Goal: Information Seeking & Learning: Check status

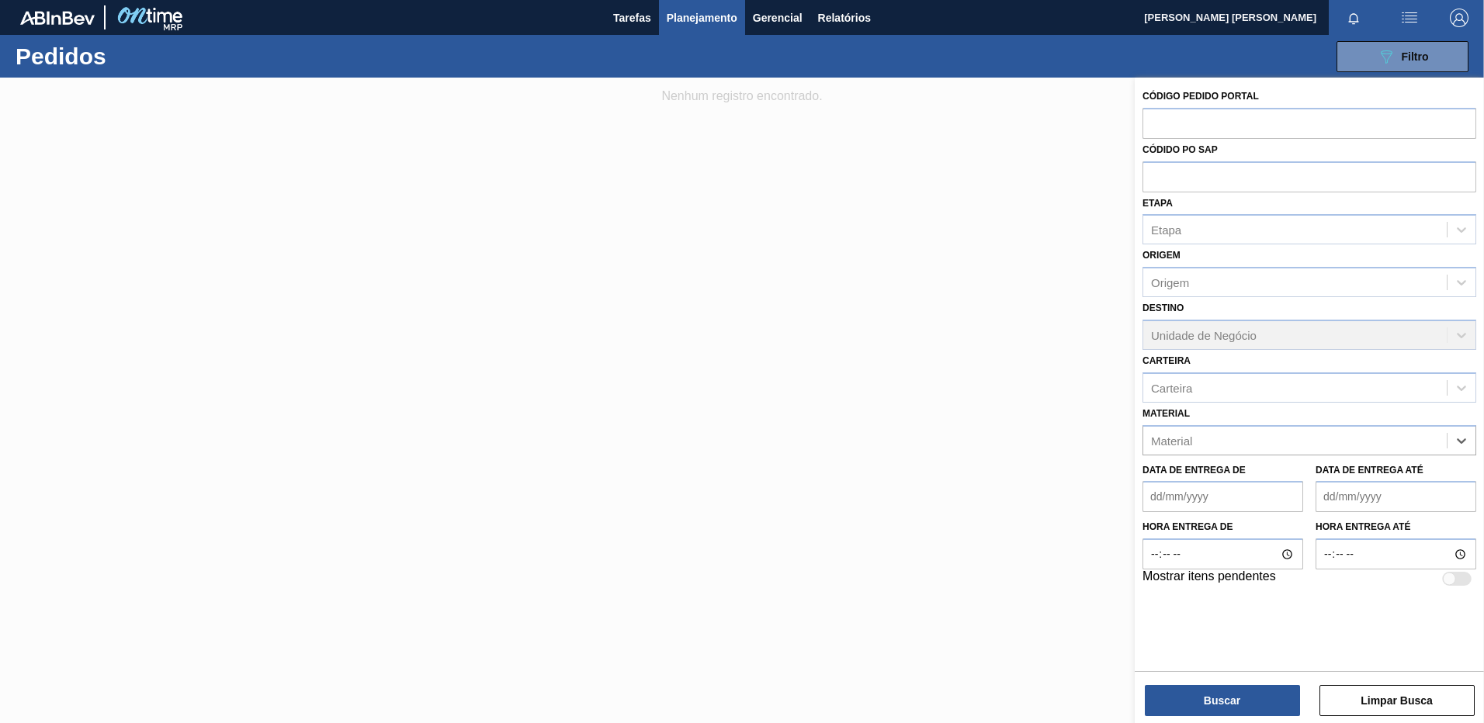
paste input "30003189"
type input "30003189"
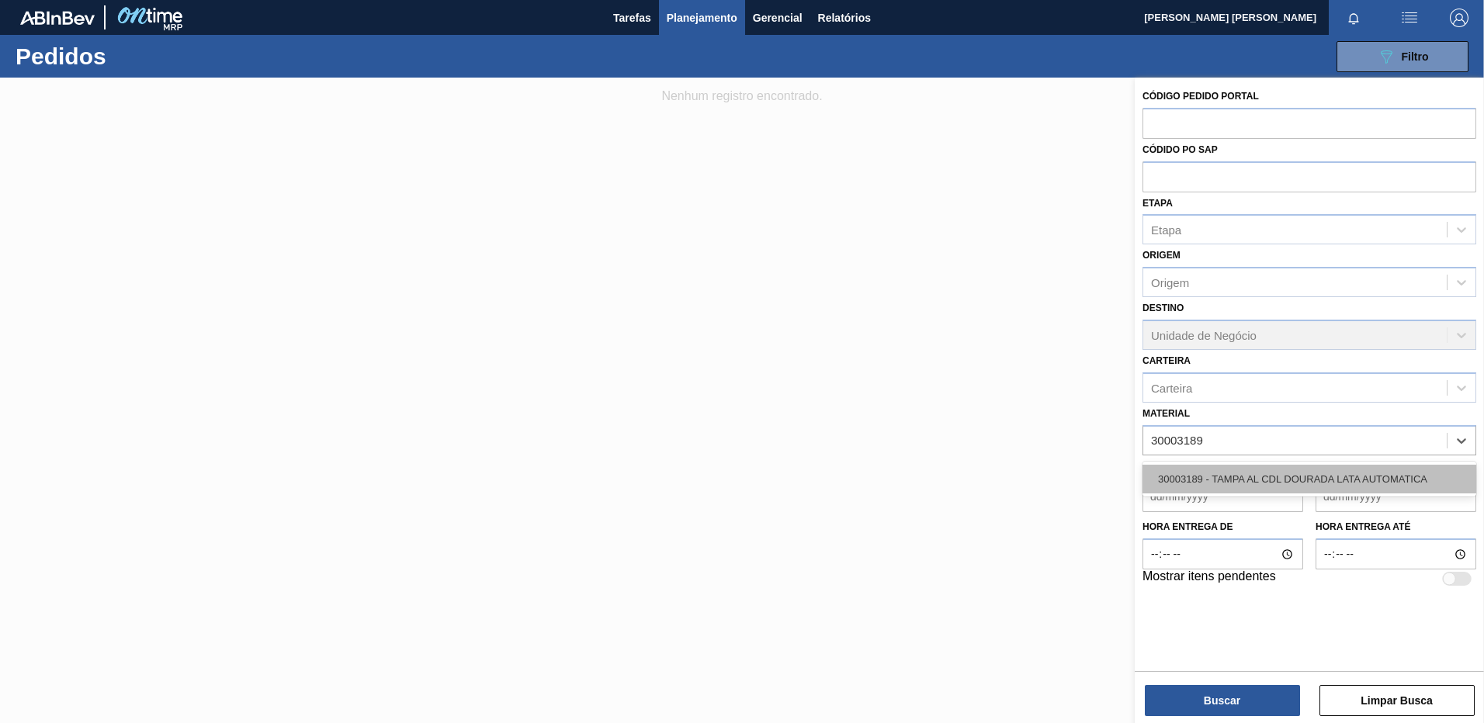
click at [1220, 469] on div "30003189 - TAMPA AL CDL DOURADA LATA AUTOMATICA" at bounding box center [1309, 479] width 334 height 29
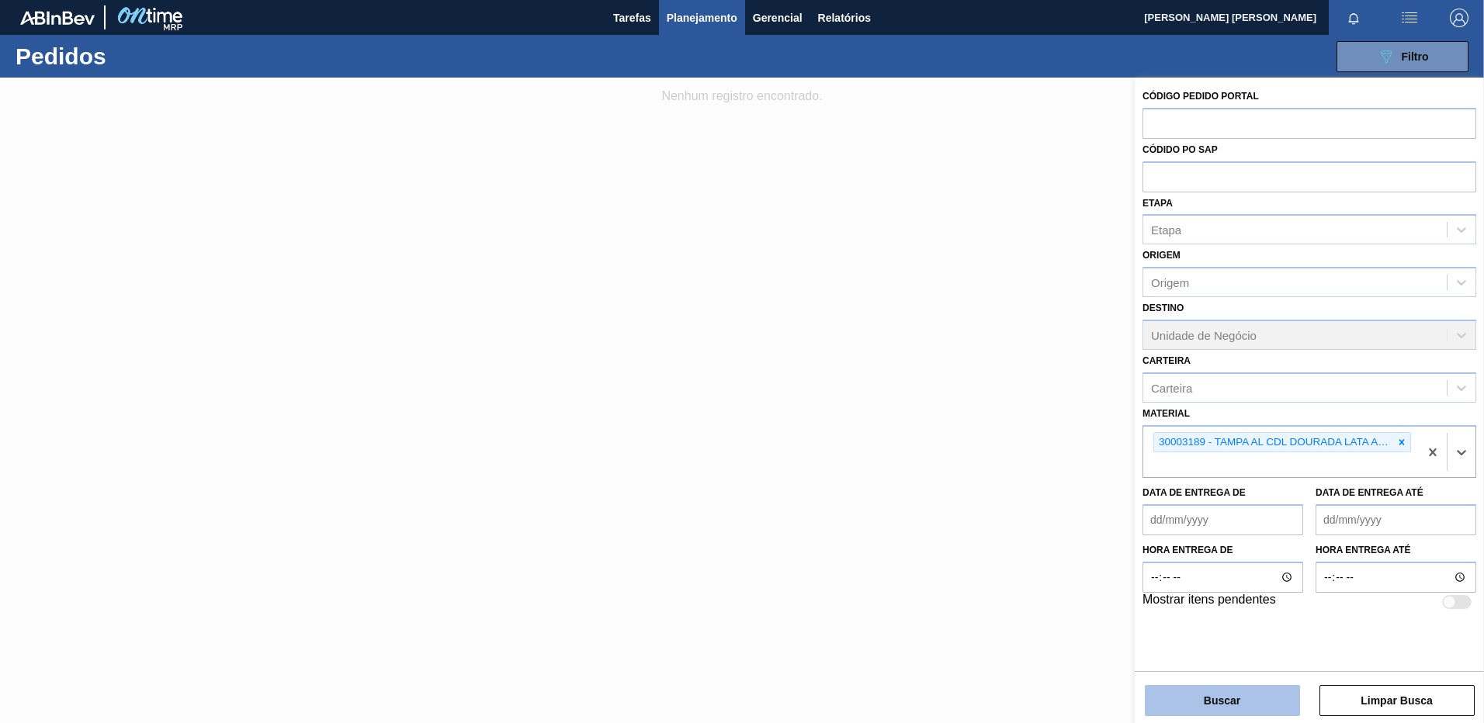
click at [1258, 712] on button "Buscar" at bounding box center [1222, 700] width 155 height 31
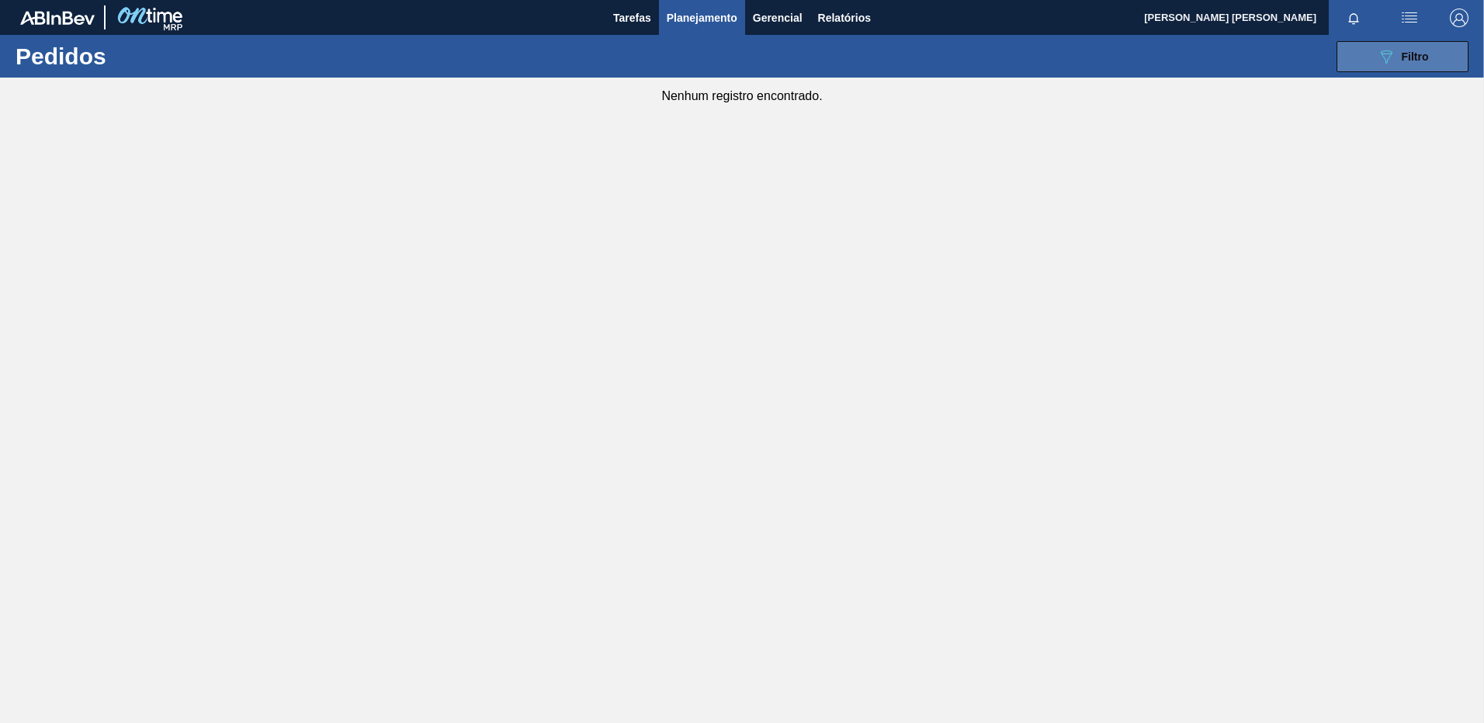
click at [1430, 64] on button "089F7B8B-B2A5-4AFE-B5C0-19BA573D28AC Filtro" at bounding box center [1402, 56] width 132 height 31
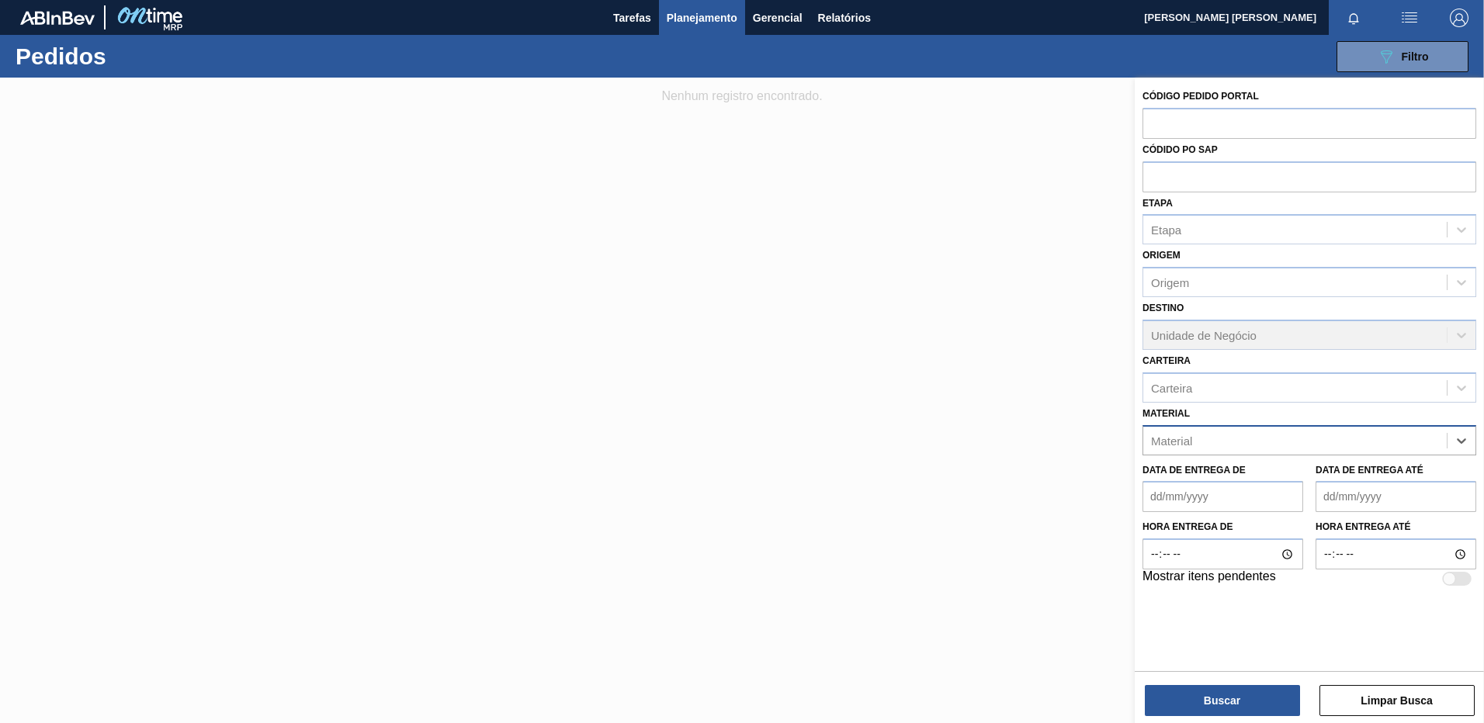
paste input "30003189"
type input "30003189"
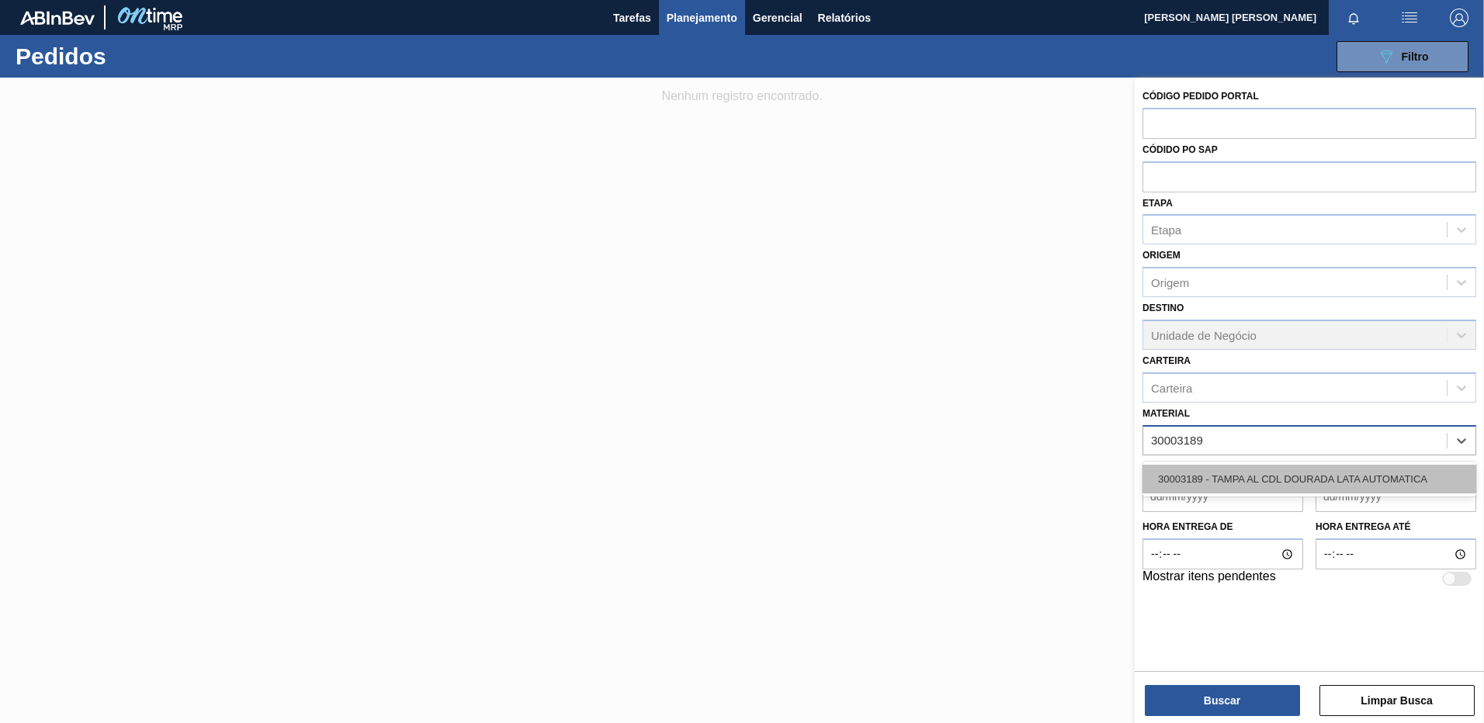
click at [1257, 490] on div "30003189 - TAMPA AL CDL DOURADA LATA AUTOMATICA" at bounding box center [1309, 479] width 334 height 29
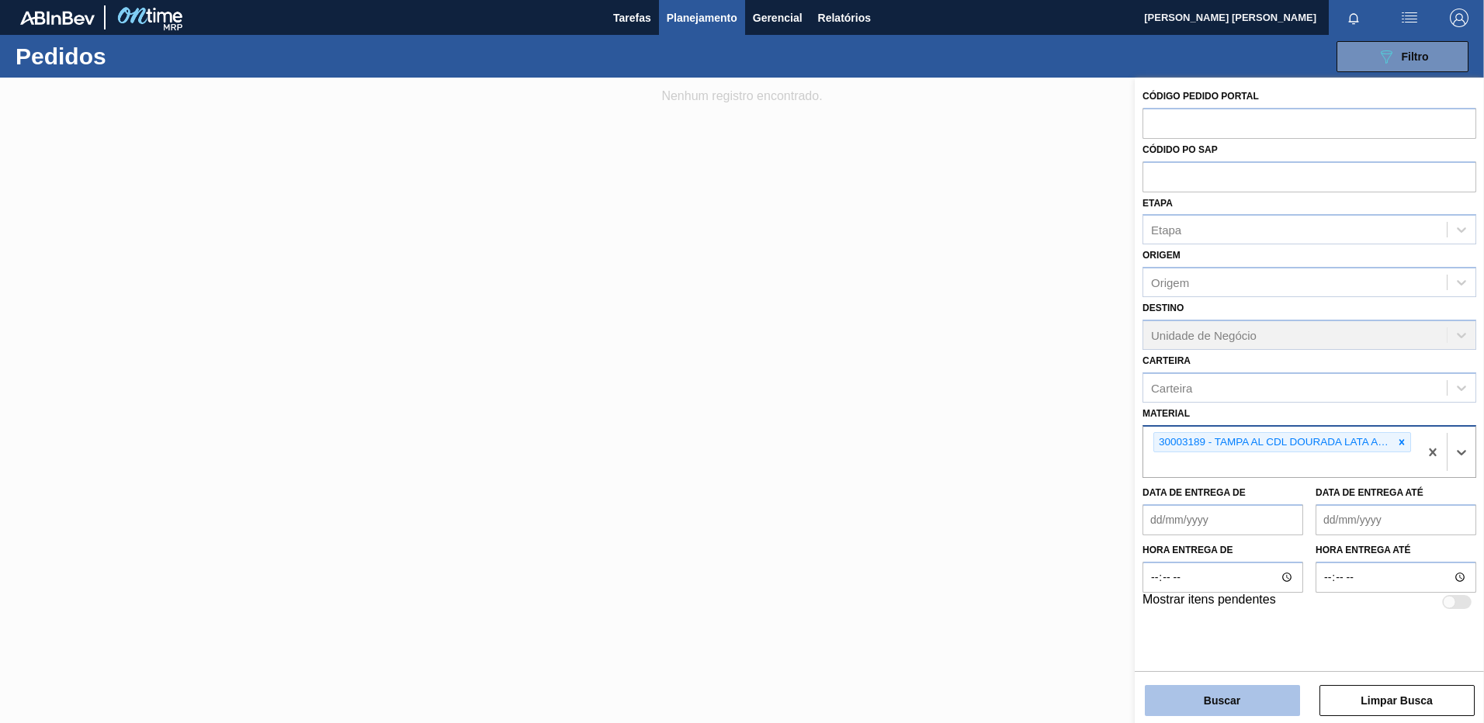
click at [1206, 703] on button "Buscar" at bounding box center [1222, 700] width 155 height 31
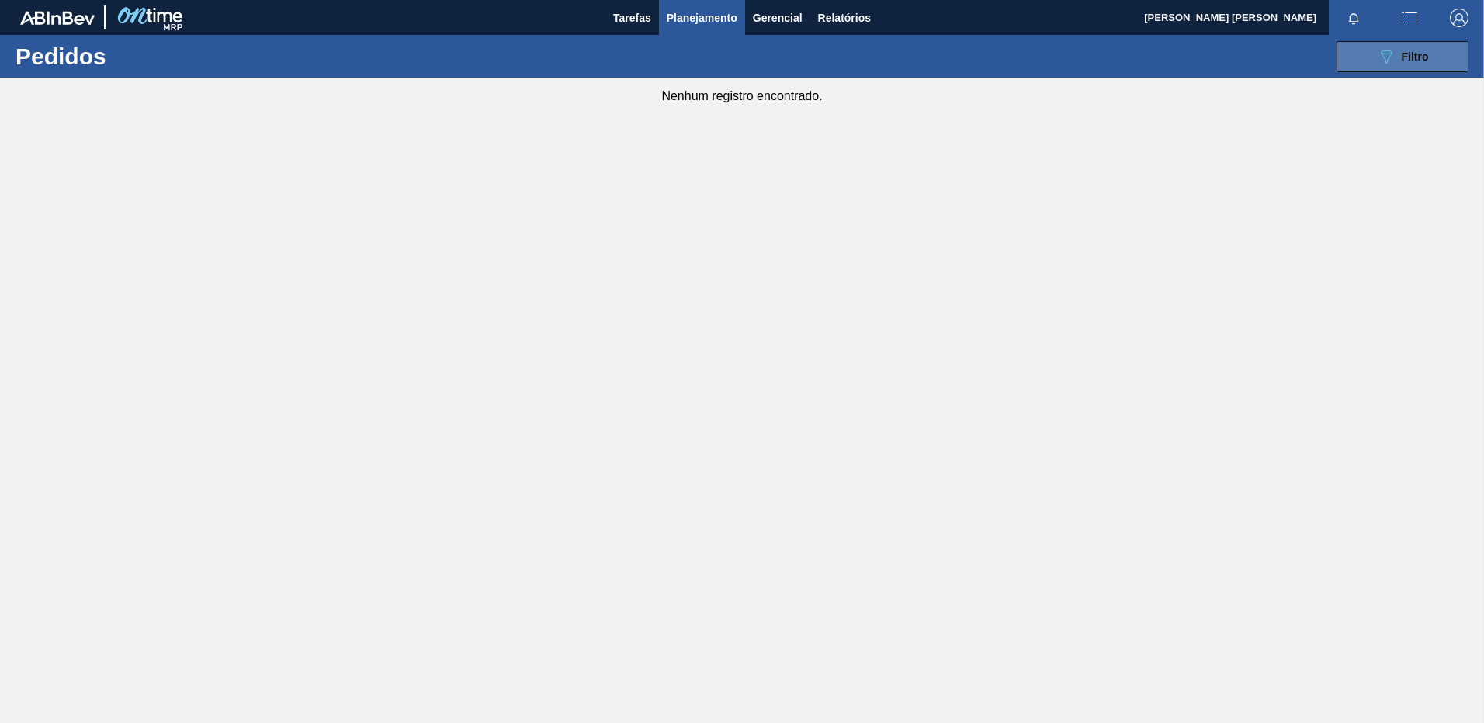
click at [1372, 60] on button "089F7B8B-B2A5-4AFE-B5C0-19BA573D28AC Filtro" at bounding box center [1402, 56] width 132 height 31
click at [1444, 61] on button "089F7B8B-B2A5-4AFE-B5C0-19BA573D28AC Filtro" at bounding box center [1402, 56] width 132 height 31
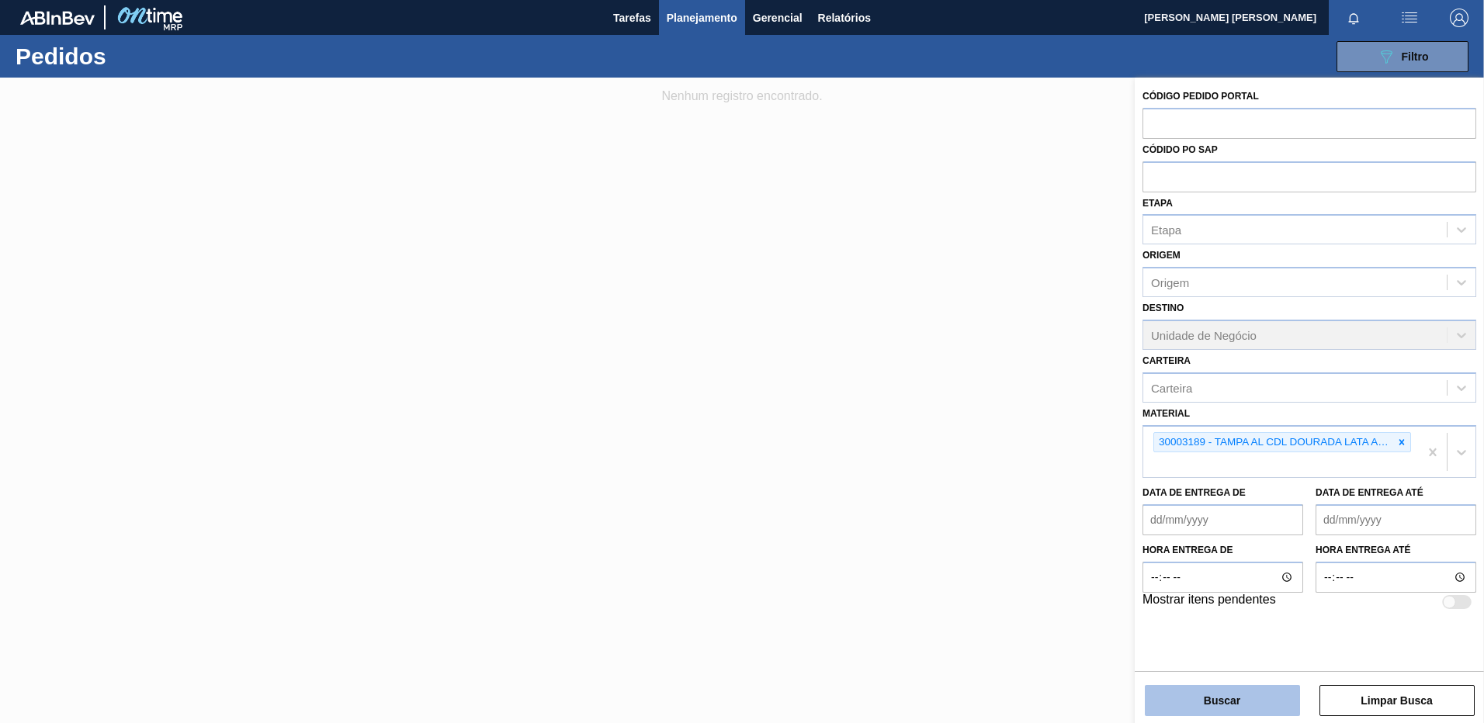
click at [1259, 698] on button "Buscar" at bounding box center [1222, 700] width 155 height 31
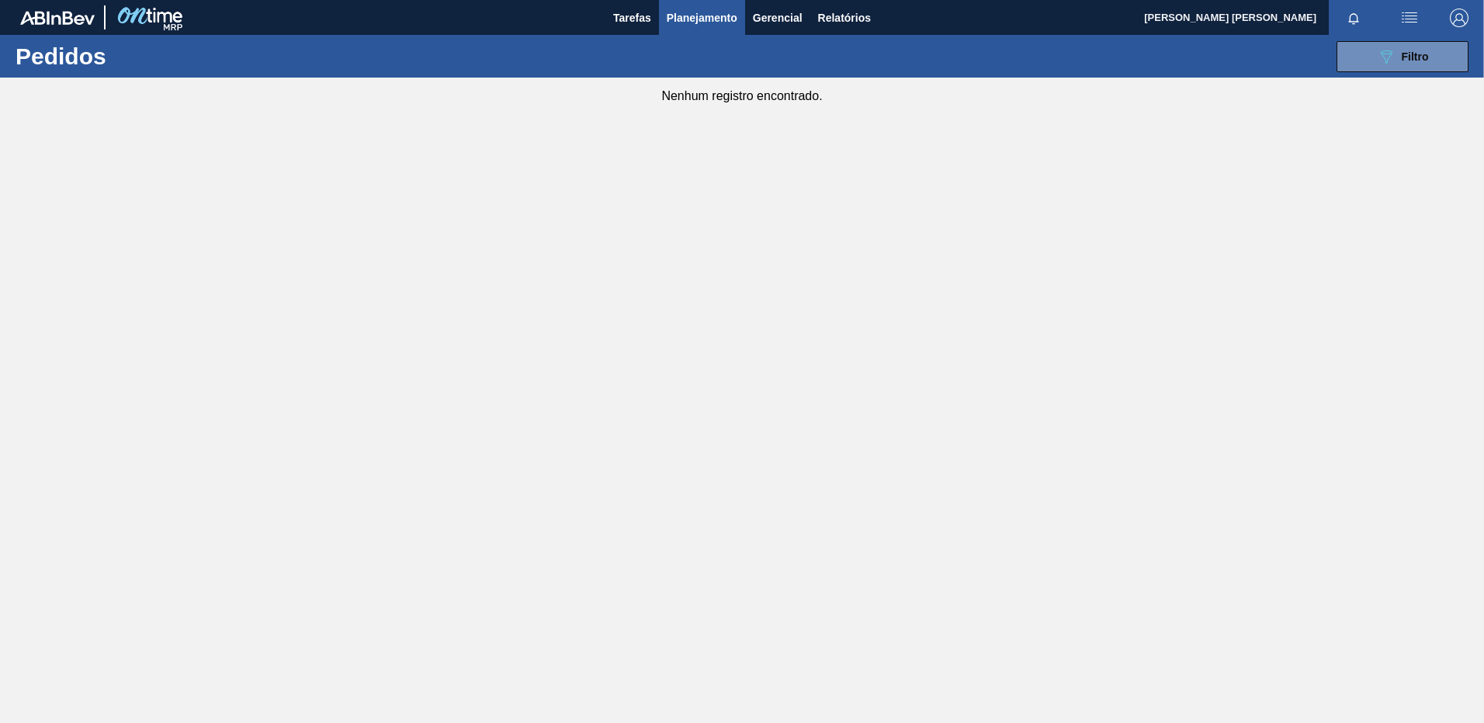
click at [723, 29] on button "Planejamento" at bounding box center [702, 17] width 86 height 35
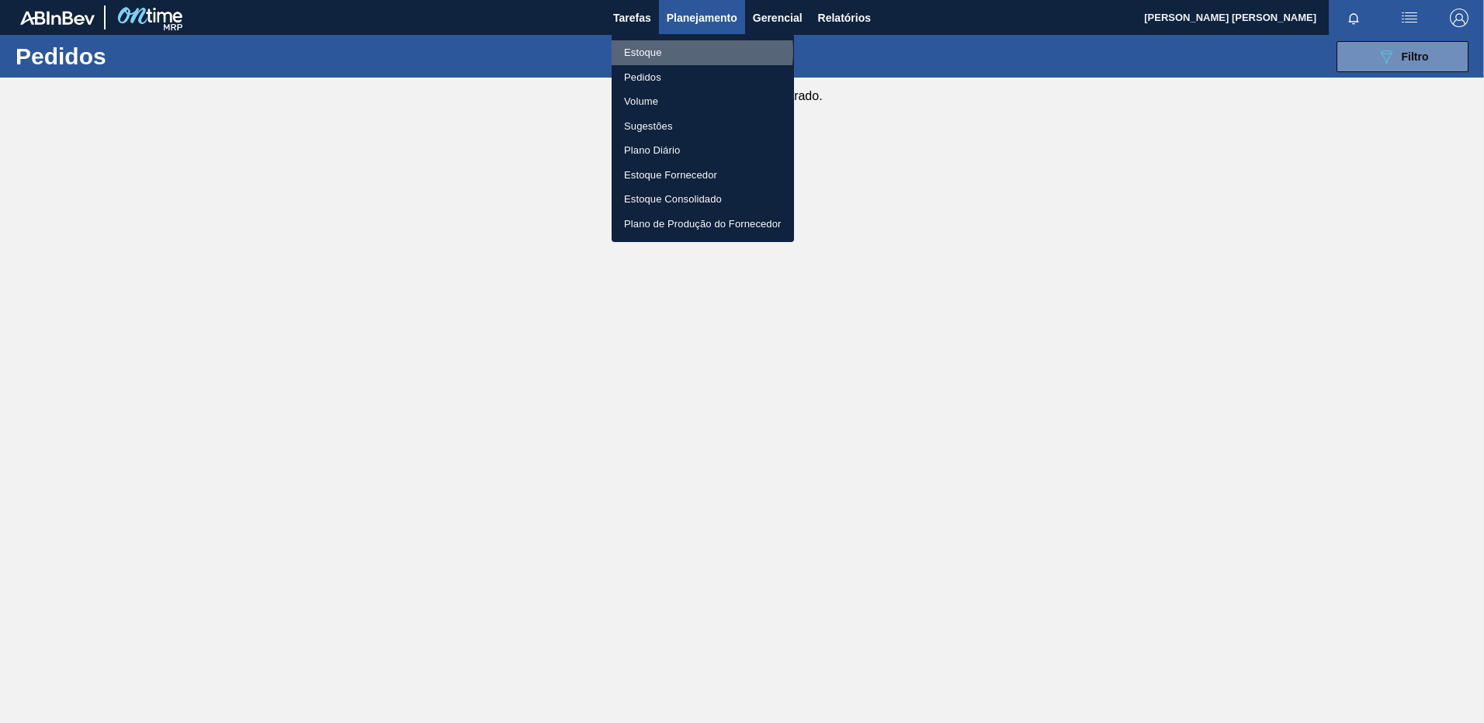
click at [670, 51] on li "Estoque" at bounding box center [703, 52] width 182 height 25
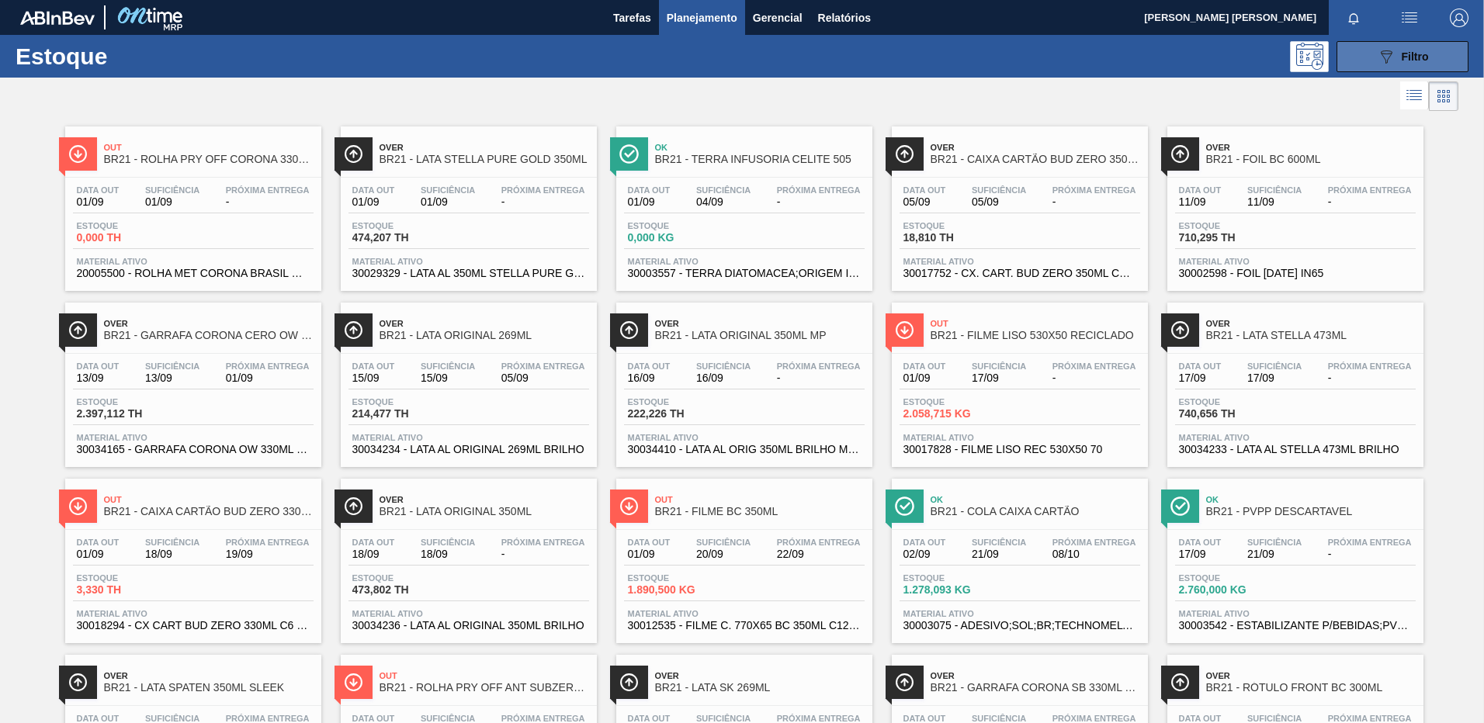
click at [1364, 58] on button "089F7B8B-B2A5-4AFE-B5C0-19BA573D28AC Filtro" at bounding box center [1402, 56] width 132 height 31
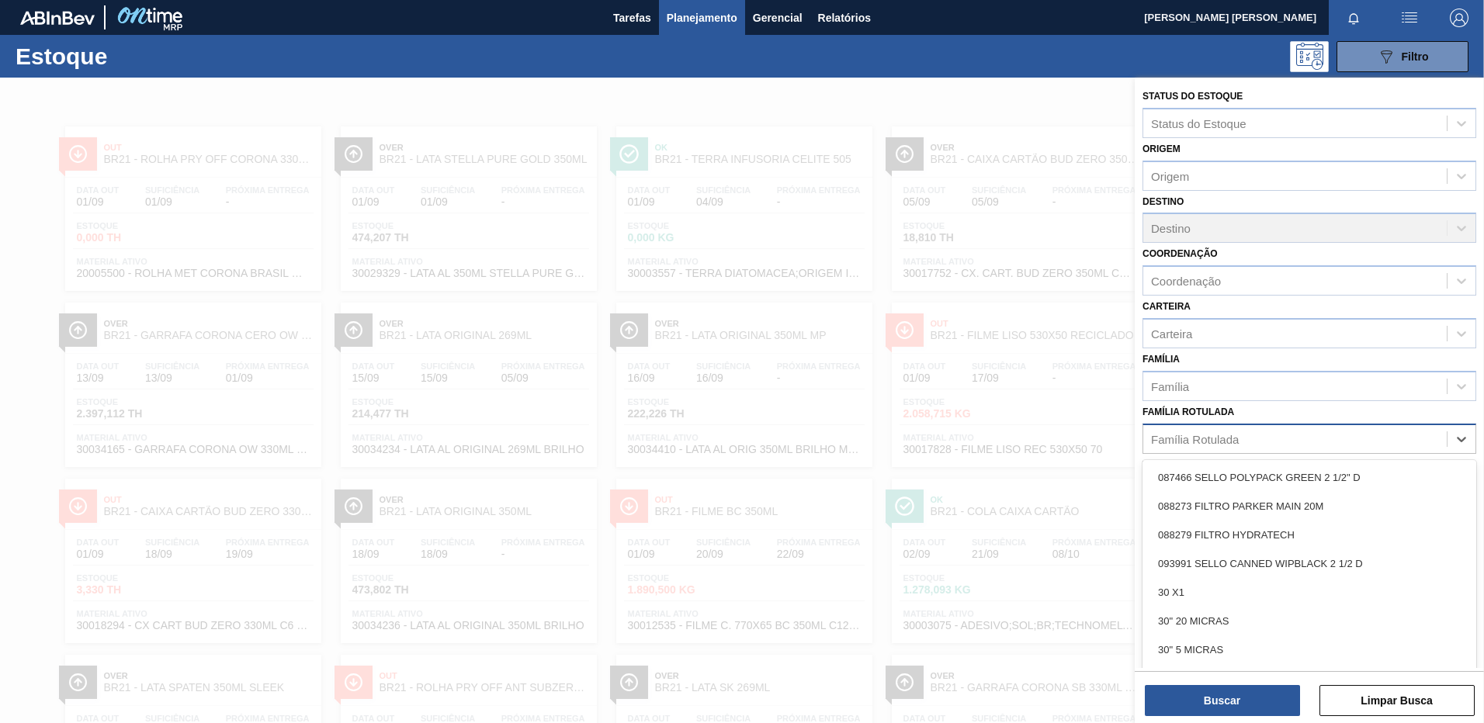
click at [1169, 441] on div "Família Rotulada" at bounding box center [1195, 438] width 88 height 13
paste Rotulada "30003189"
type Rotulada "30003189"
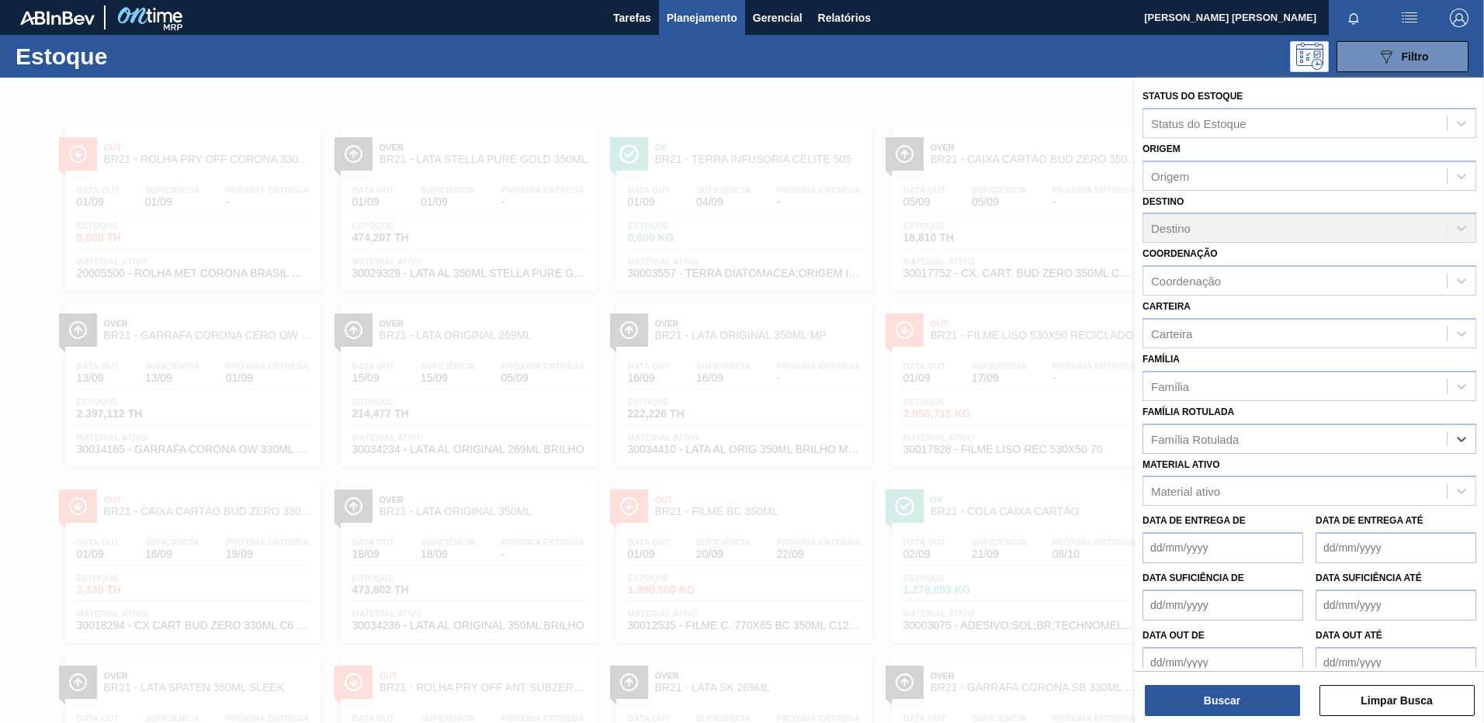
drag, startPoint x: 1212, startPoint y: 437, endPoint x: 1006, endPoint y: 401, distance: 209.5
click at [1135, 401] on div "Status do Estoque Status do Estoque Origem Origem Destino Destino Coordenação C…" at bounding box center [1309, 439] width 349 height 723
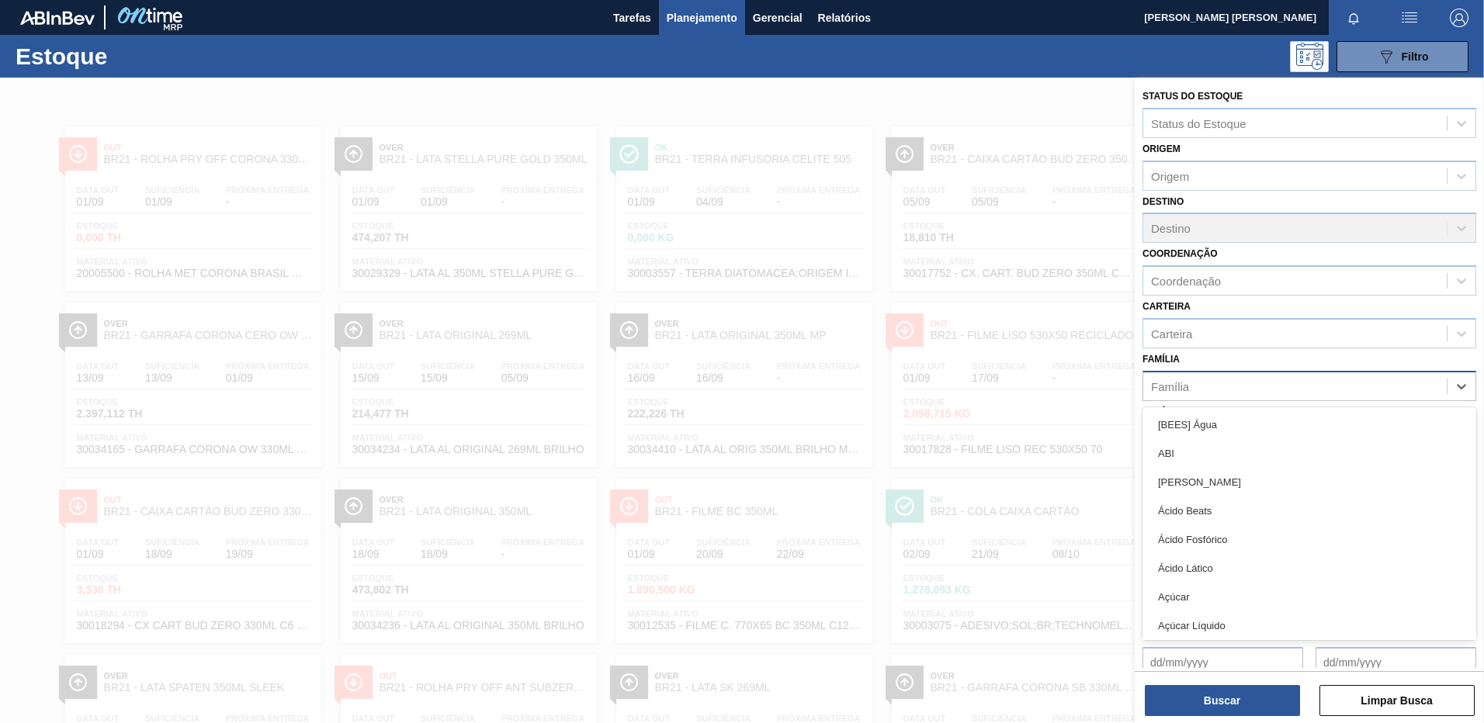
click at [1189, 377] on div "Família" at bounding box center [1294, 386] width 303 height 23
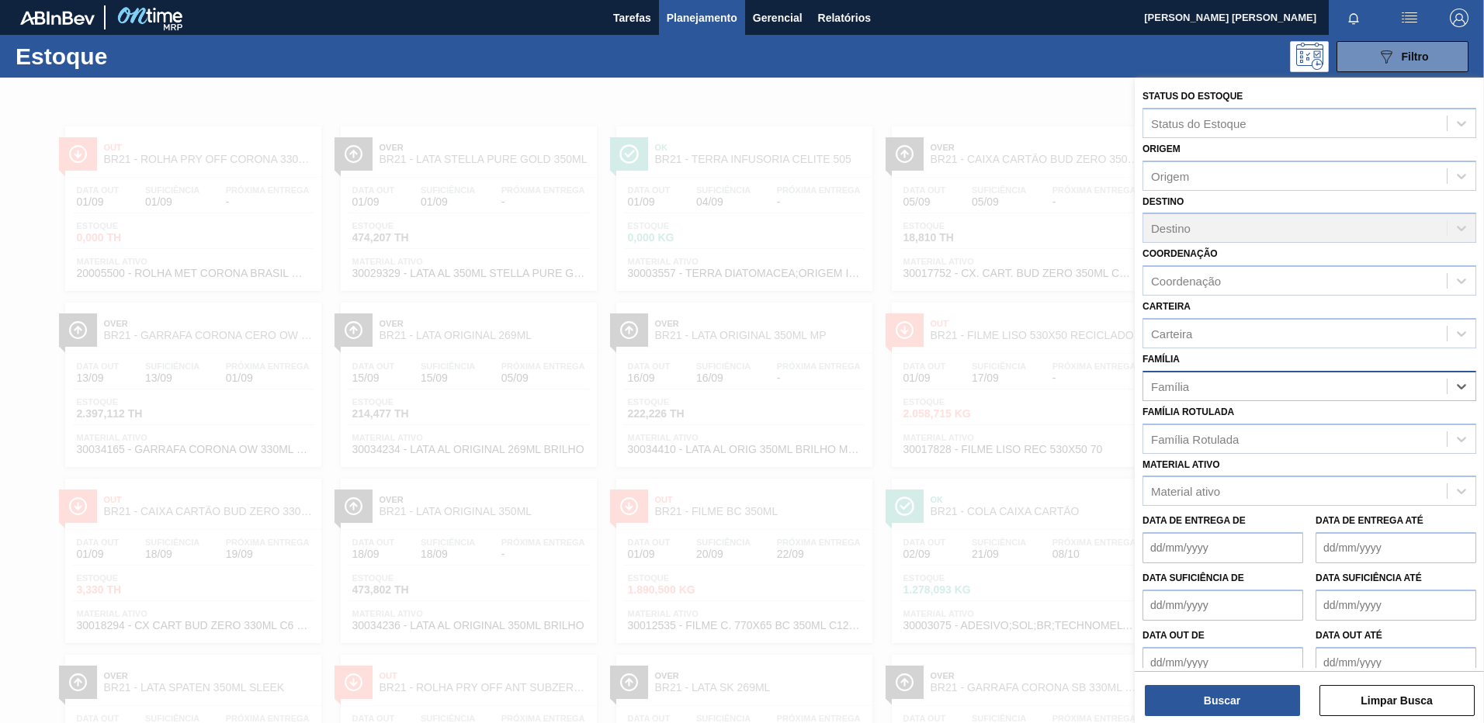
click at [1189, 377] on div "Família" at bounding box center [1294, 386] width 303 height 23
click at [639, 19] on span "Tarefas" at bounding box center [632, 18] width 38 height 19
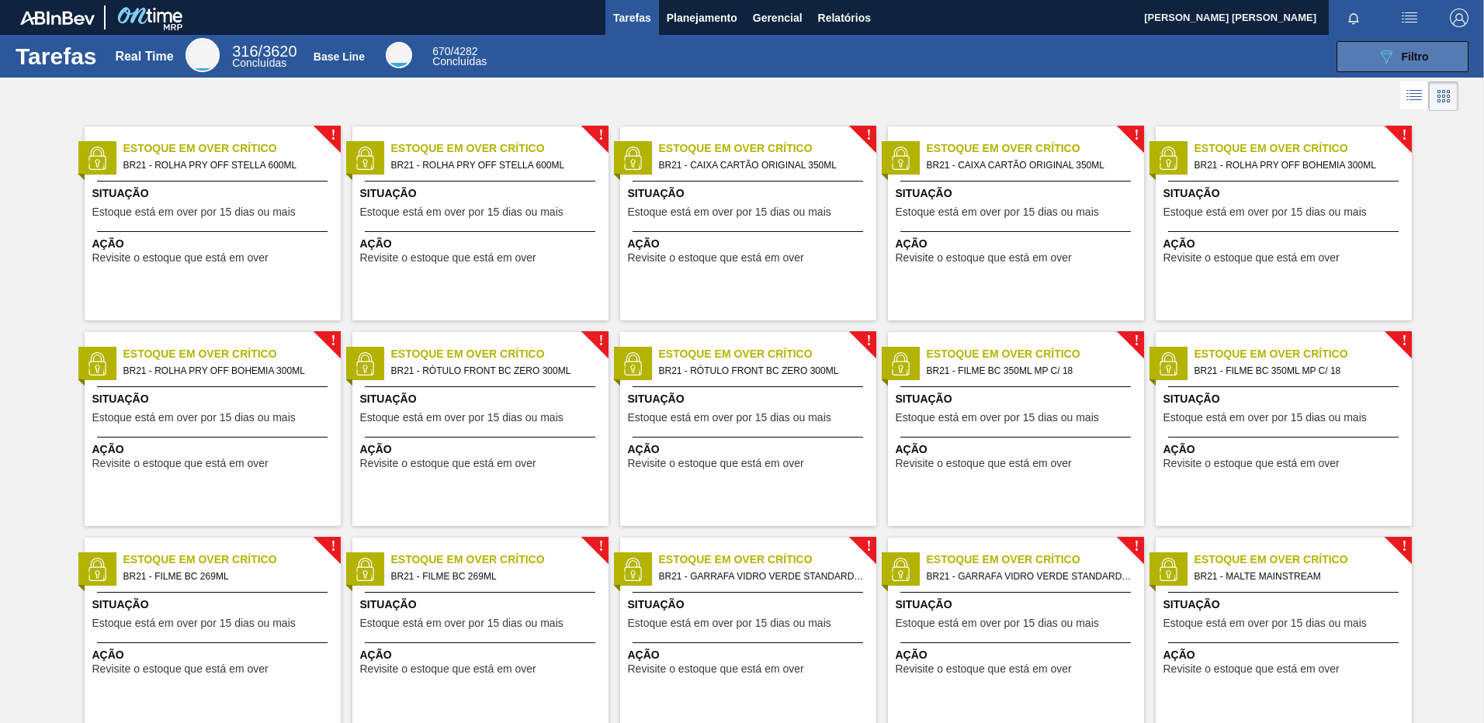
click at [1406, 57] on span "Filtro" at bounding box center [1415, 56] width 27 height 12
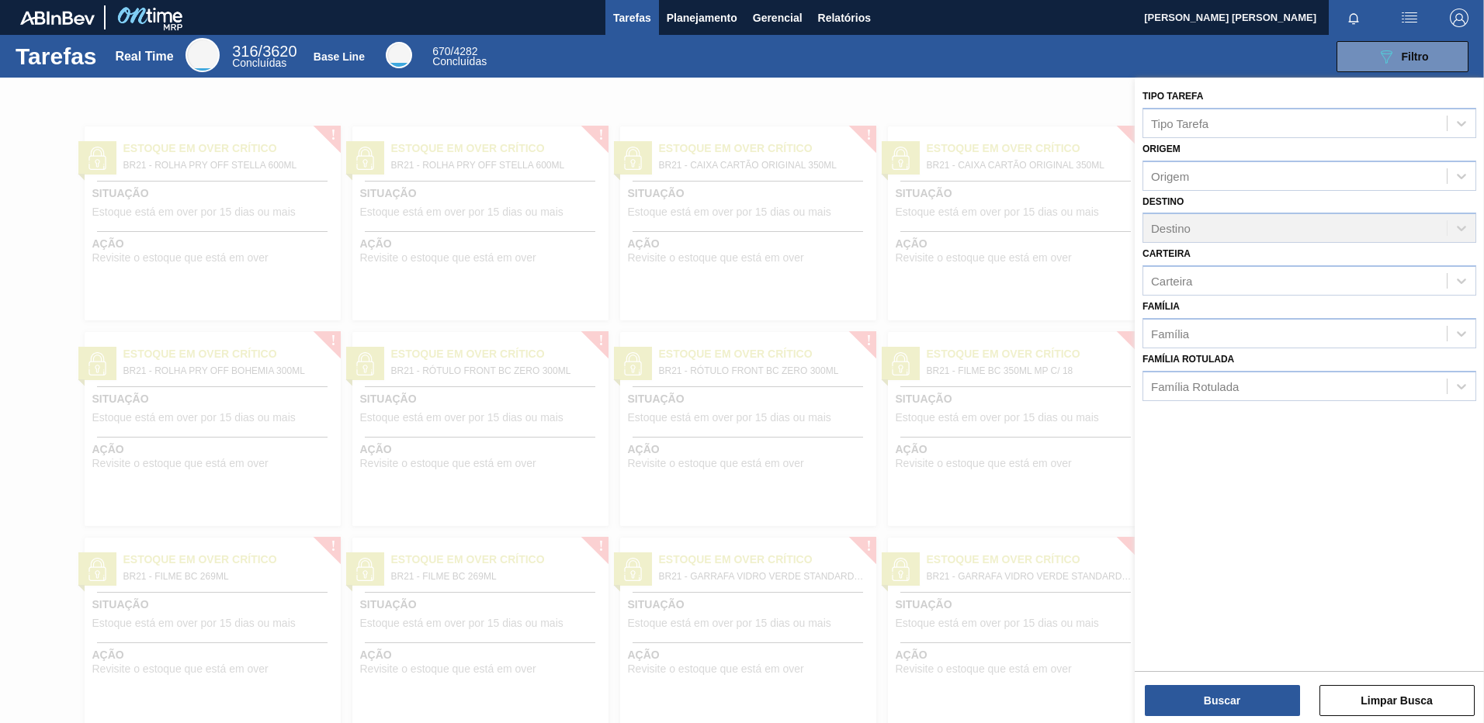
click at [942, 89] on div at bounding box center [742, 439] width 1484 height 723
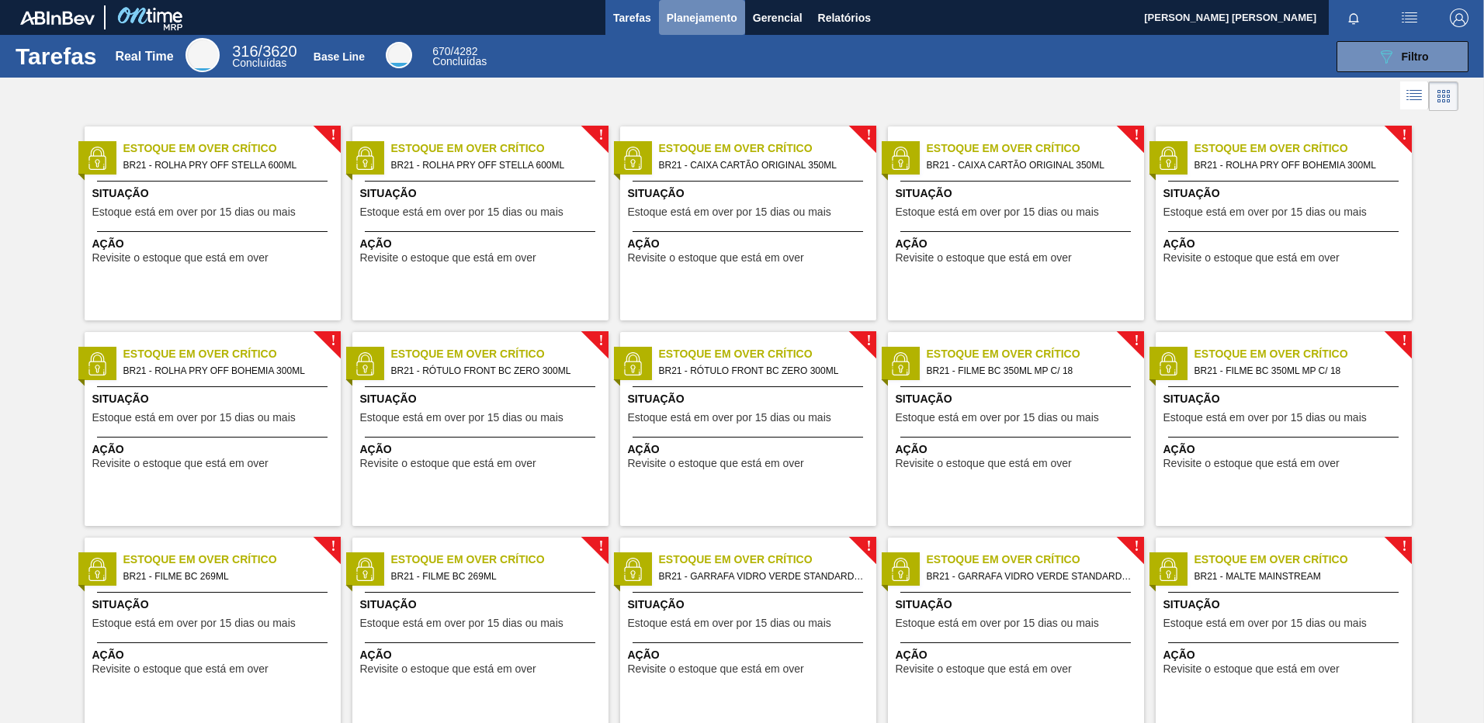
click at [716, 15] on span "Planejamento" at bounding box center [702, 18] width 71 height 19
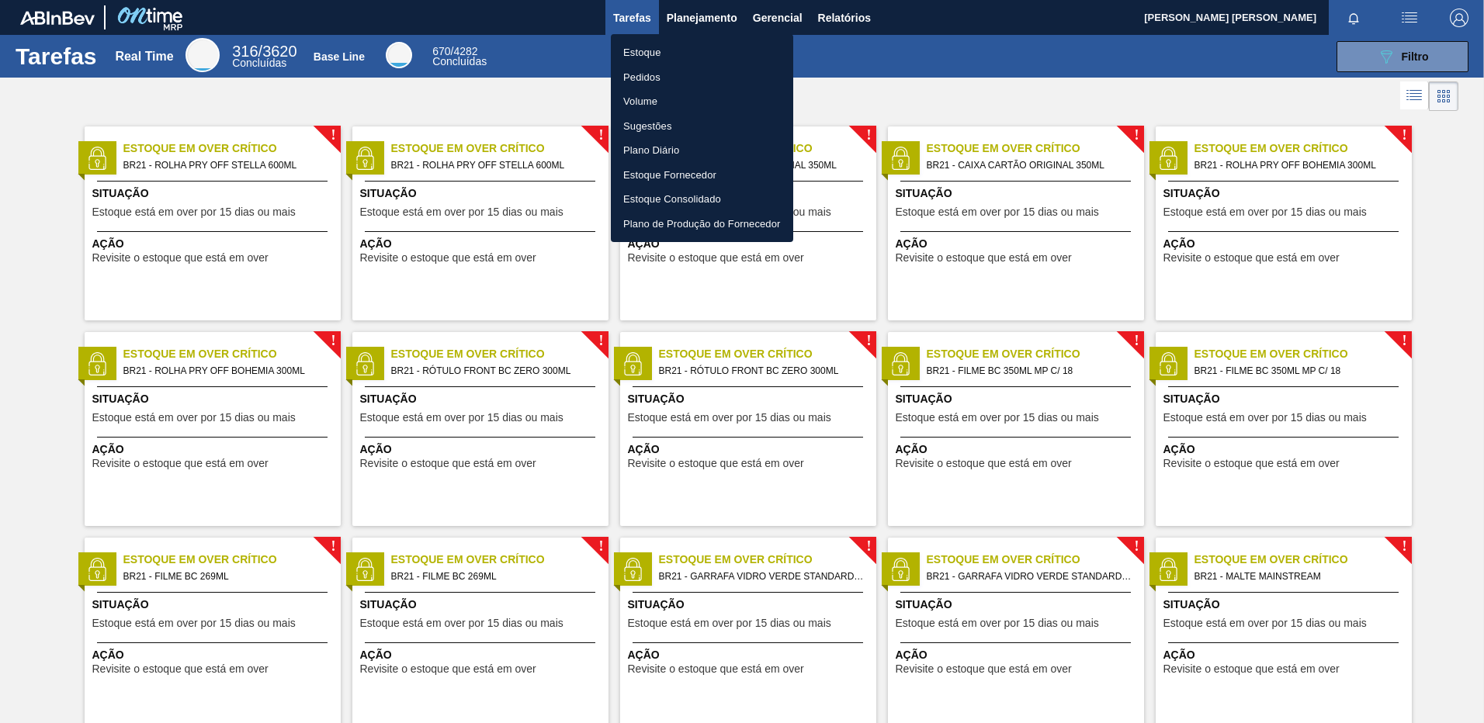
click at [635, 46] on li "Estoque" at bounding box center [702, 52] width 182 height 25
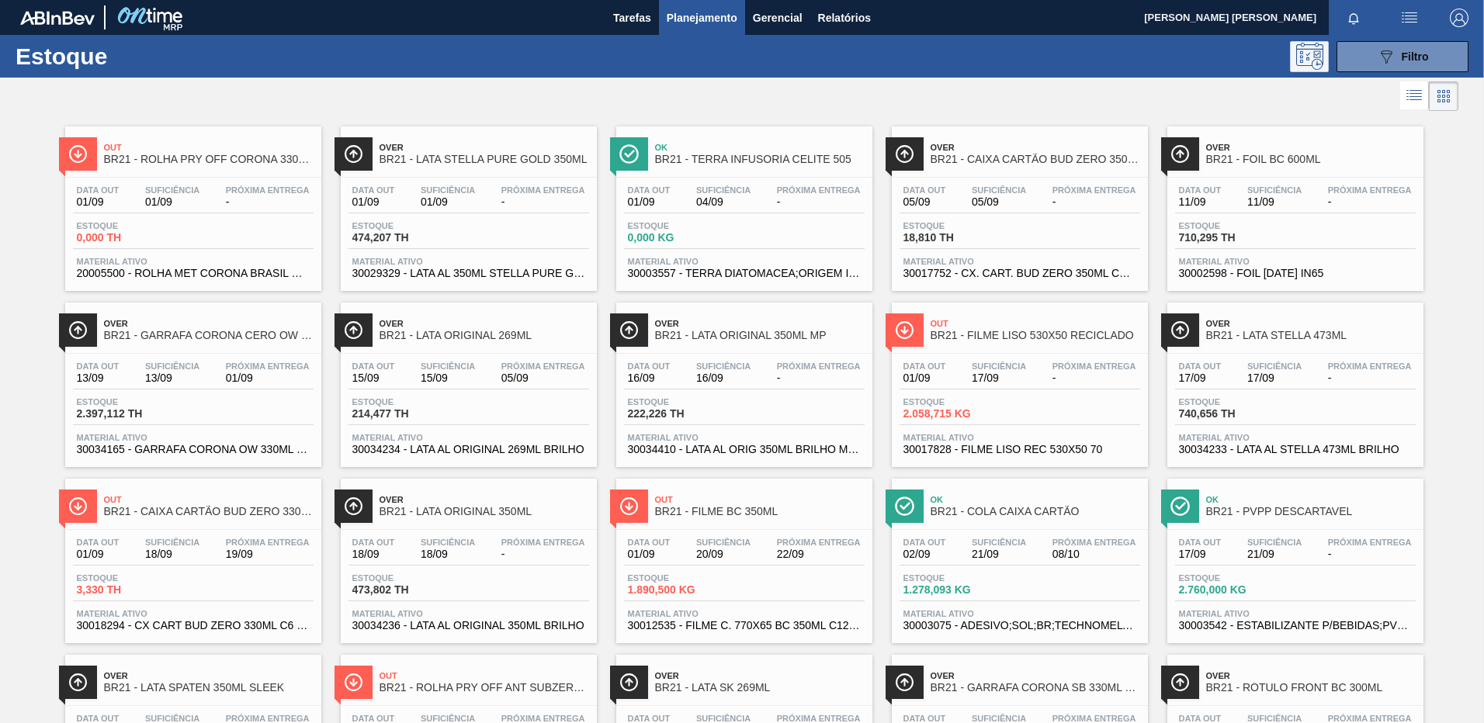
click at [1315, 61] on icon at bounding box center [1317, 63] width 5 height 5
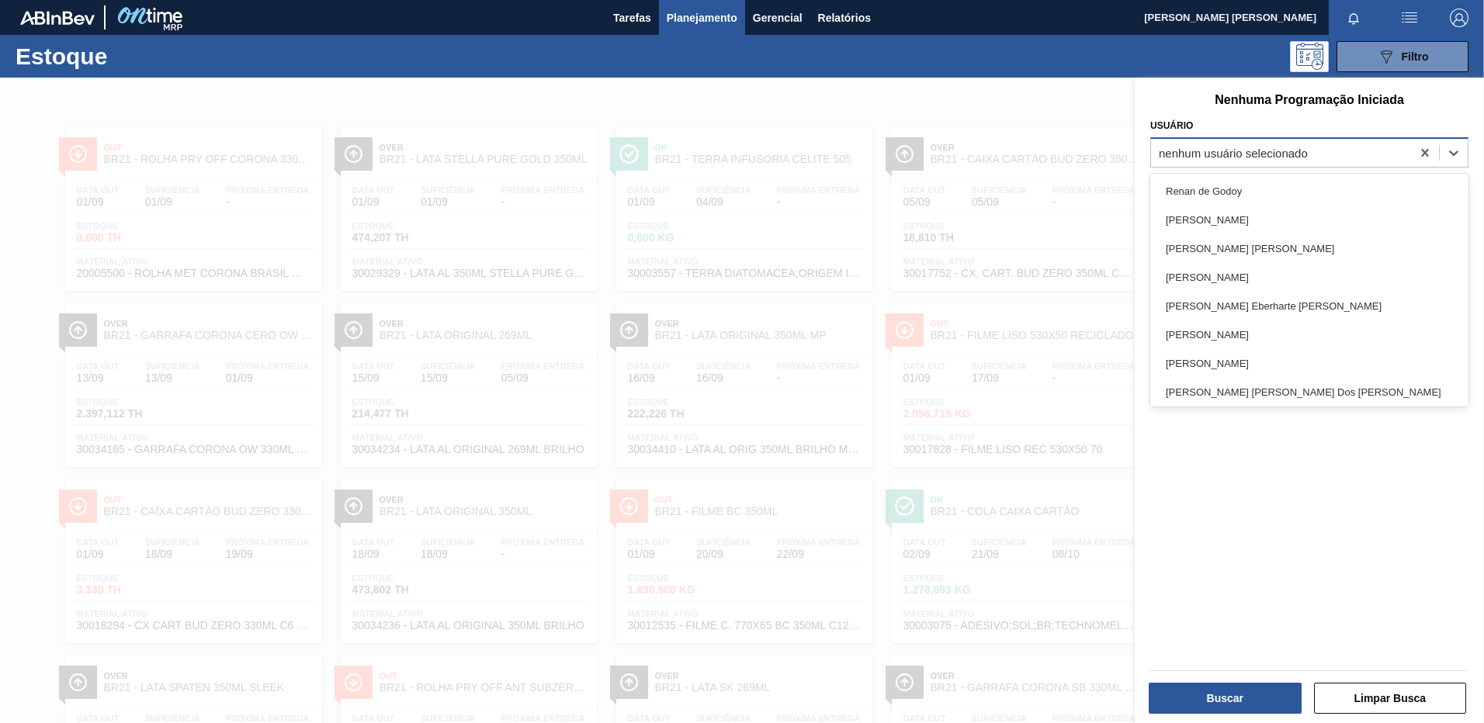
click at [1200, 154] on div "nenhum usuário selecionado" at bounding box center [1233, 152] width 149 height 13
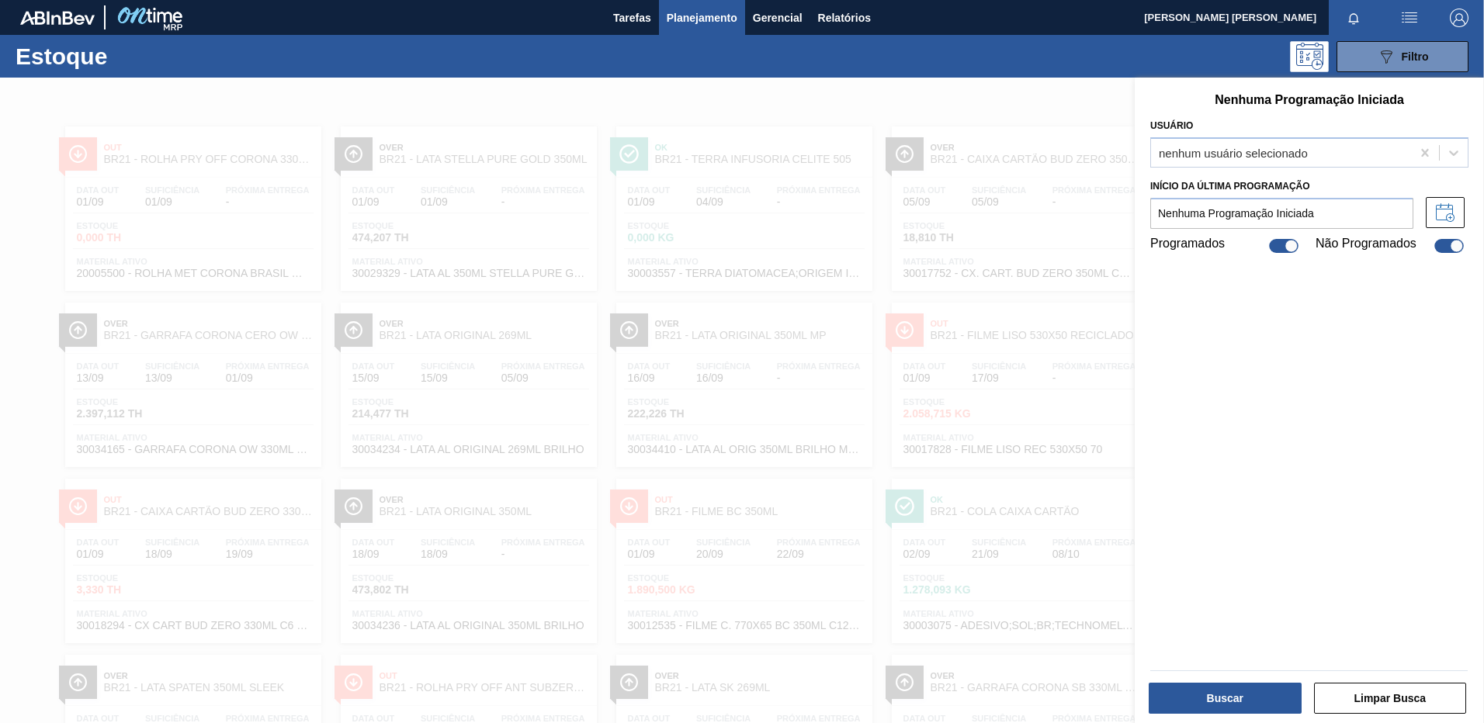
click at [1107, 120] on div at bounding box center [742, 439] width 1484 height 723
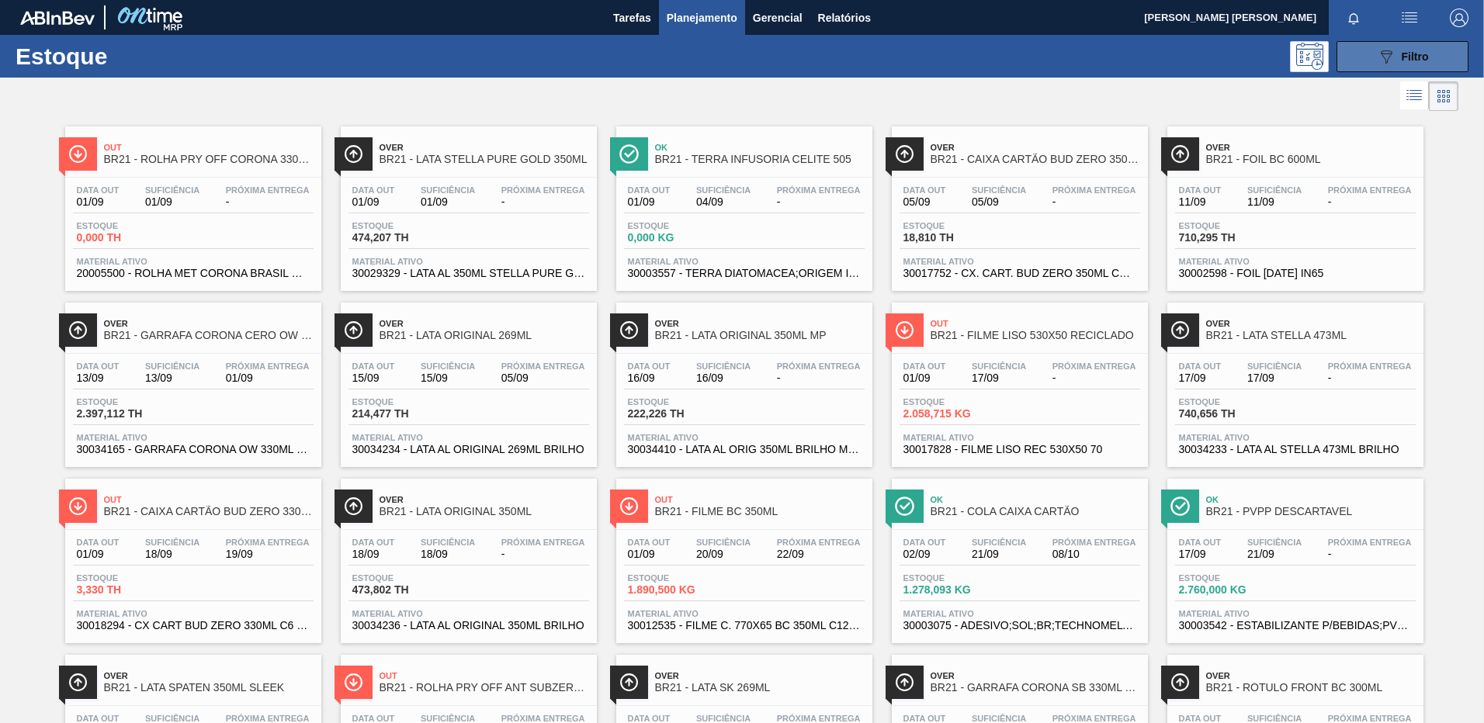
click at [1397, 64] on div "089F7B8B-B2A5-4AFE-B5C0-19BA573D28AC Filtro" at bounding box center [1403, 56] width 52 height 19
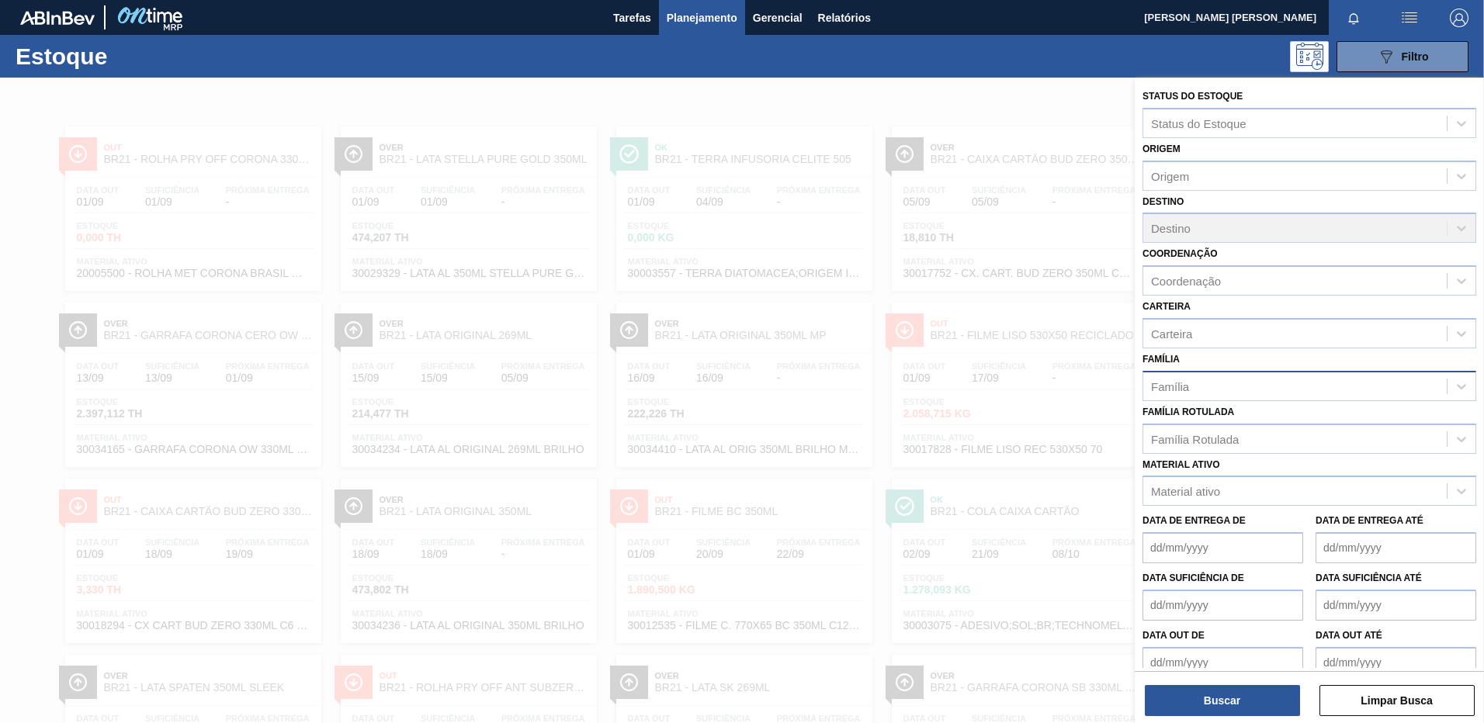
click at [1262, 383] on div "Família" at bounding box center [1294, 386] width 303 height 23
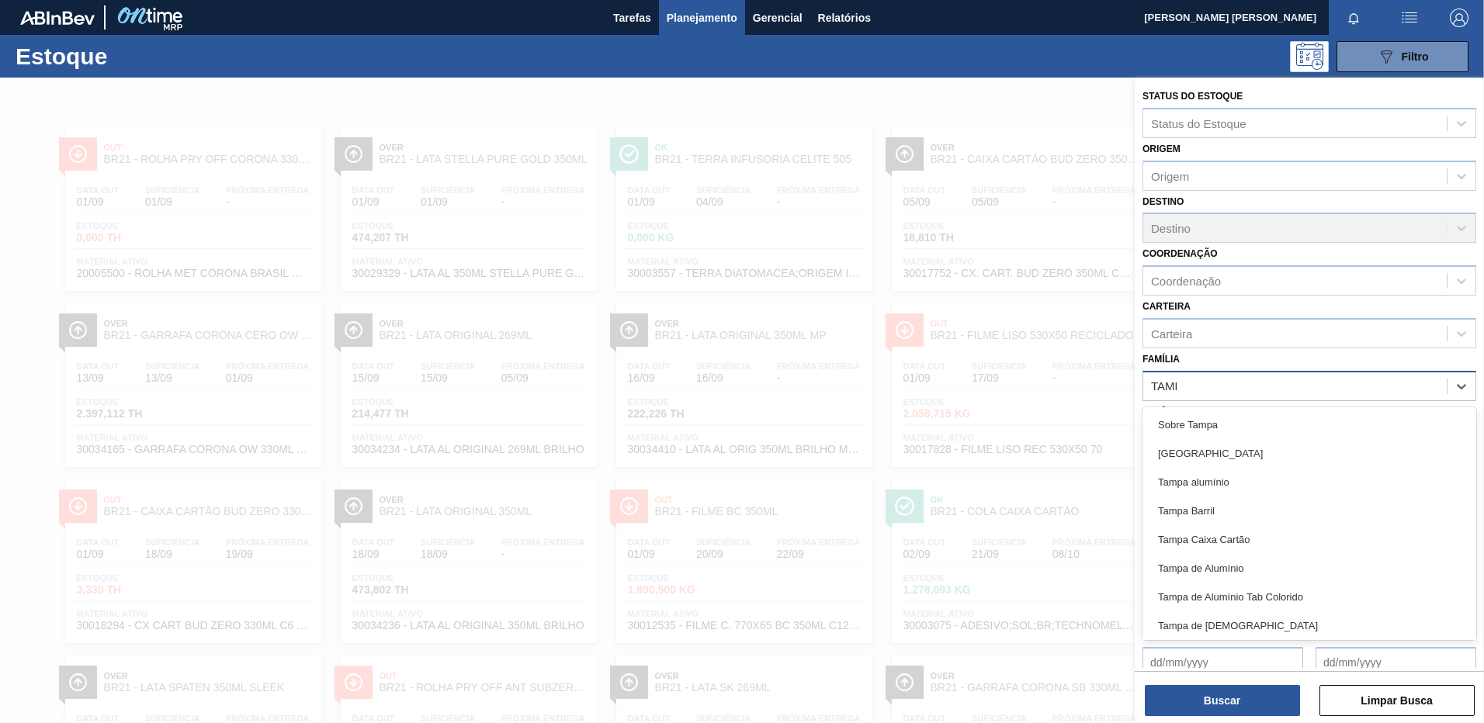
type input "[GEOGRAPHIC_DATA]"
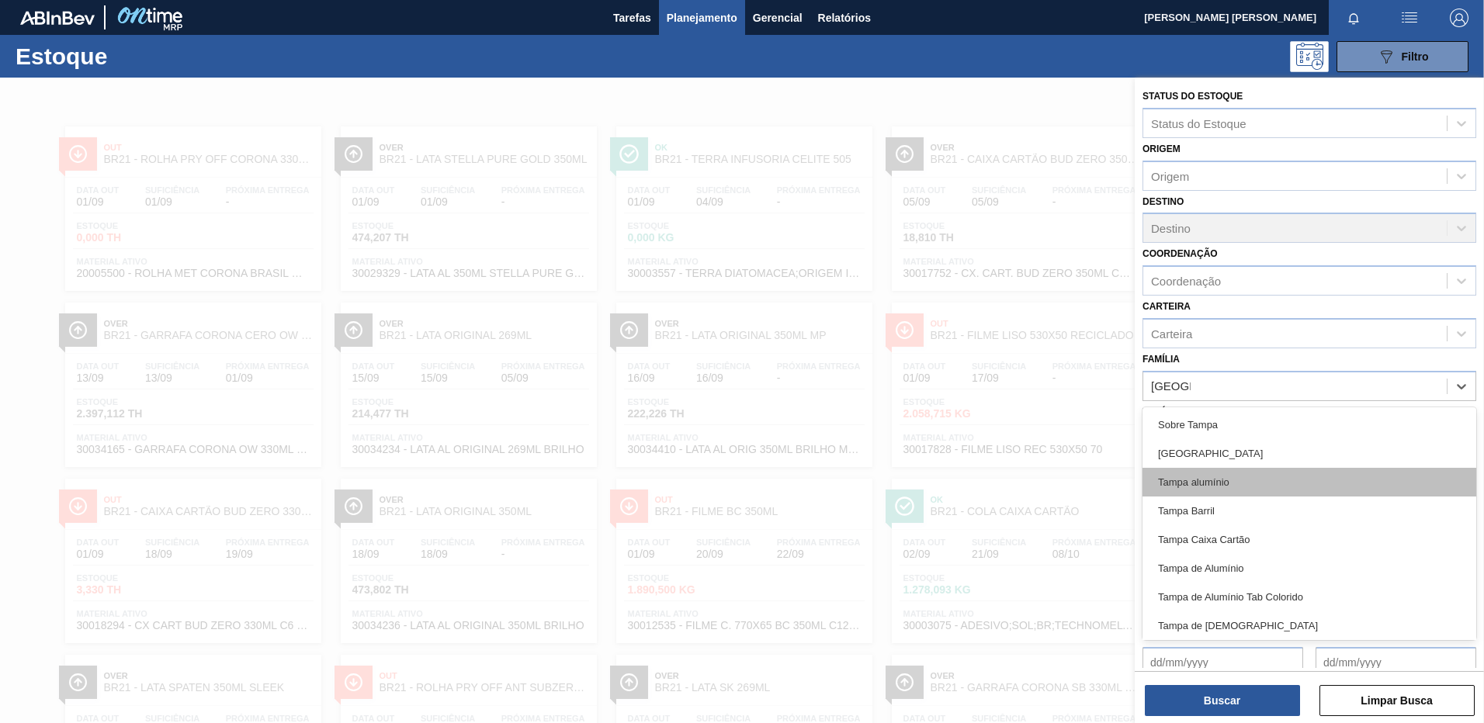
click at [1209, 483] on div "Tampa alumínio" at bounding box center [1309, 482] width 334 height 29
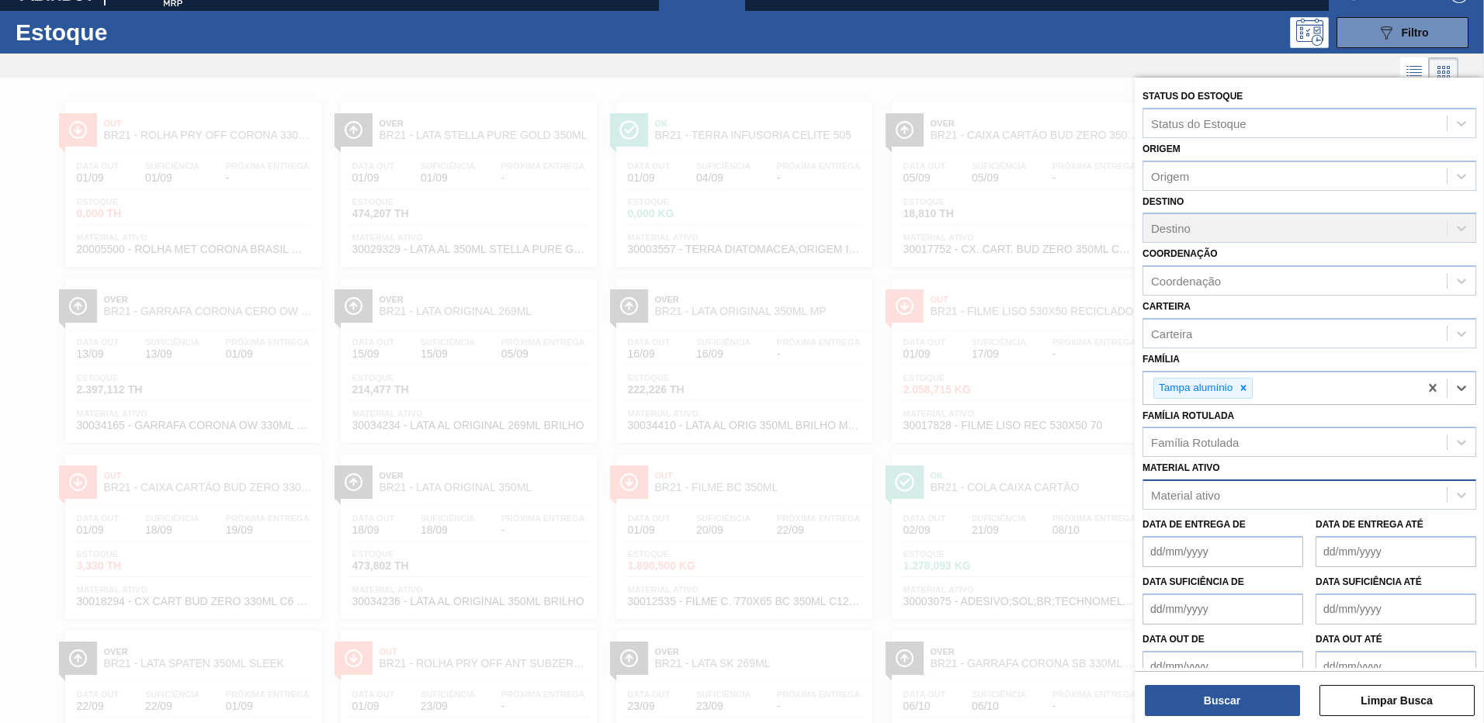
click at [1239, 488] on div "Material ativo" at bounding box center [1294, 495] width 303 height 23
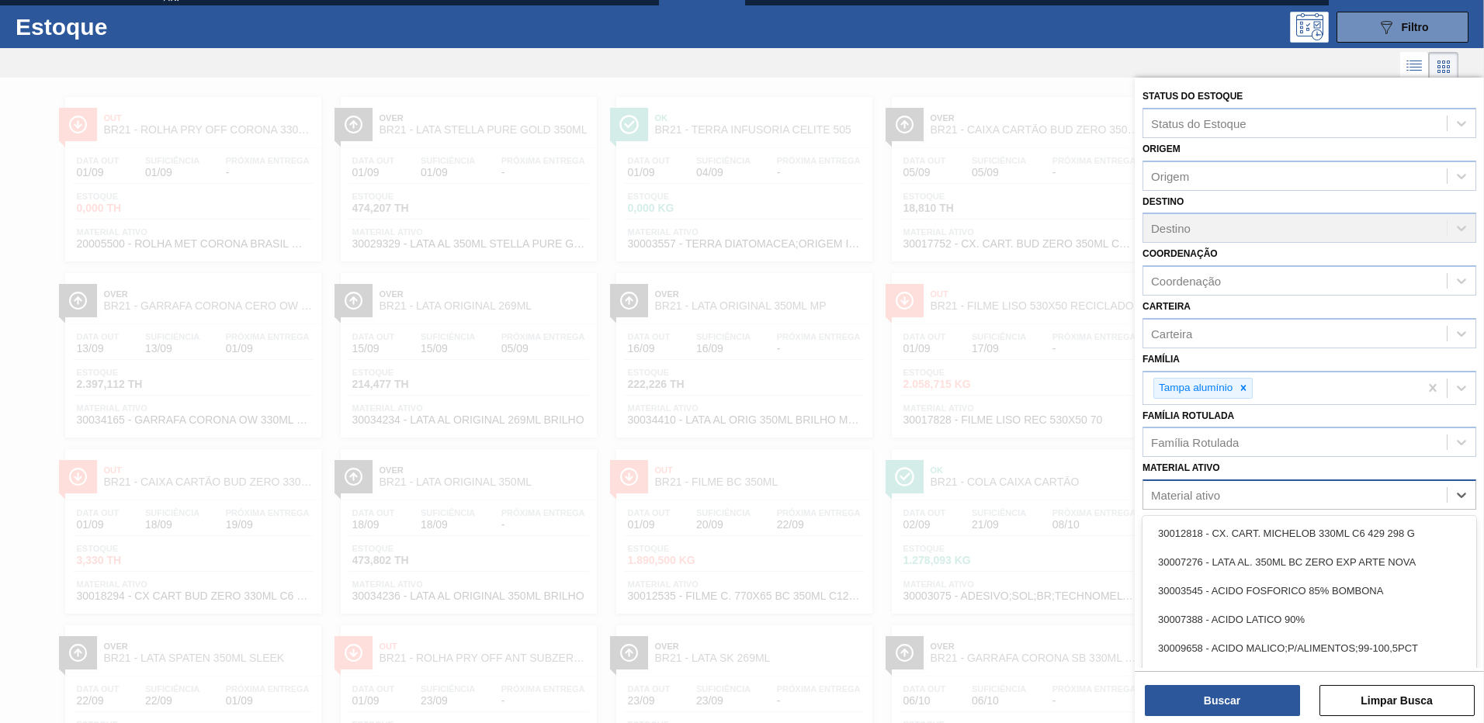
scroll to position [32, 0]
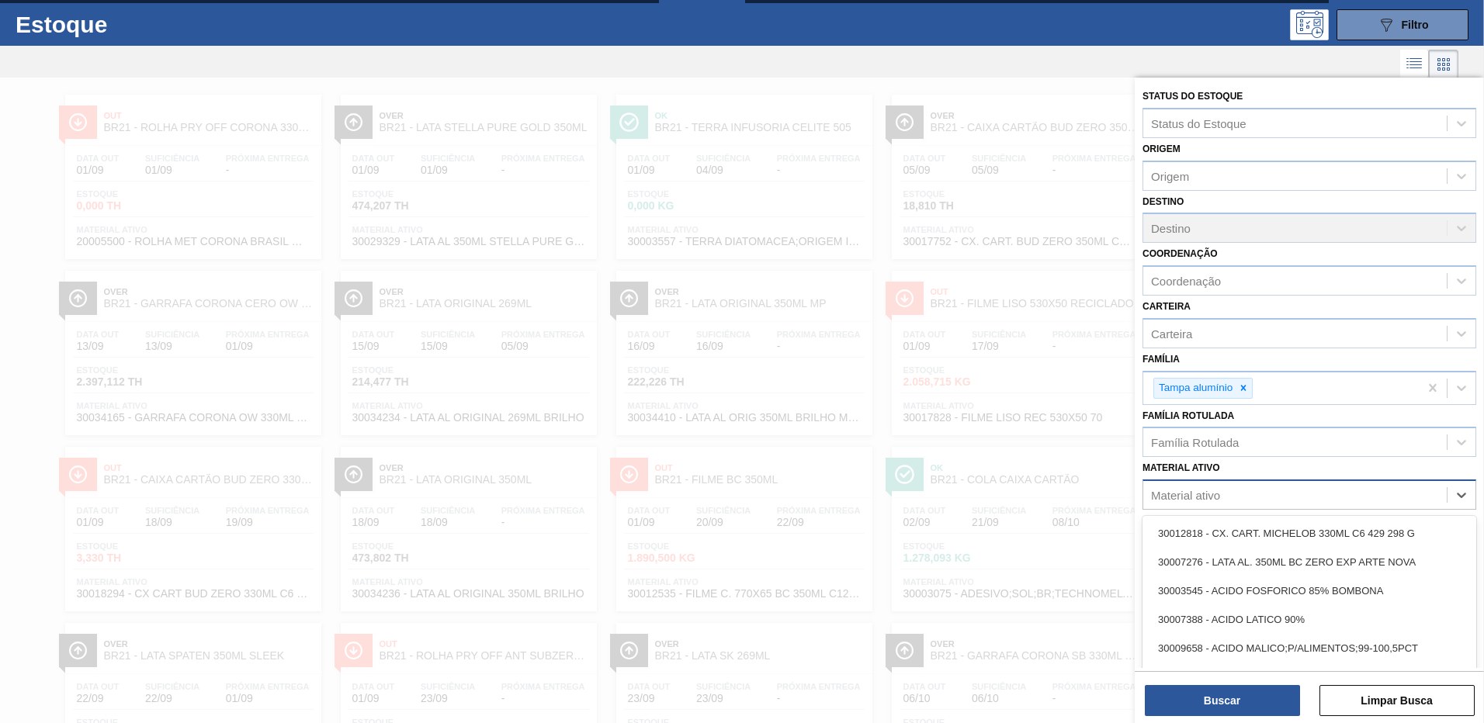
paste ativo "30003189"
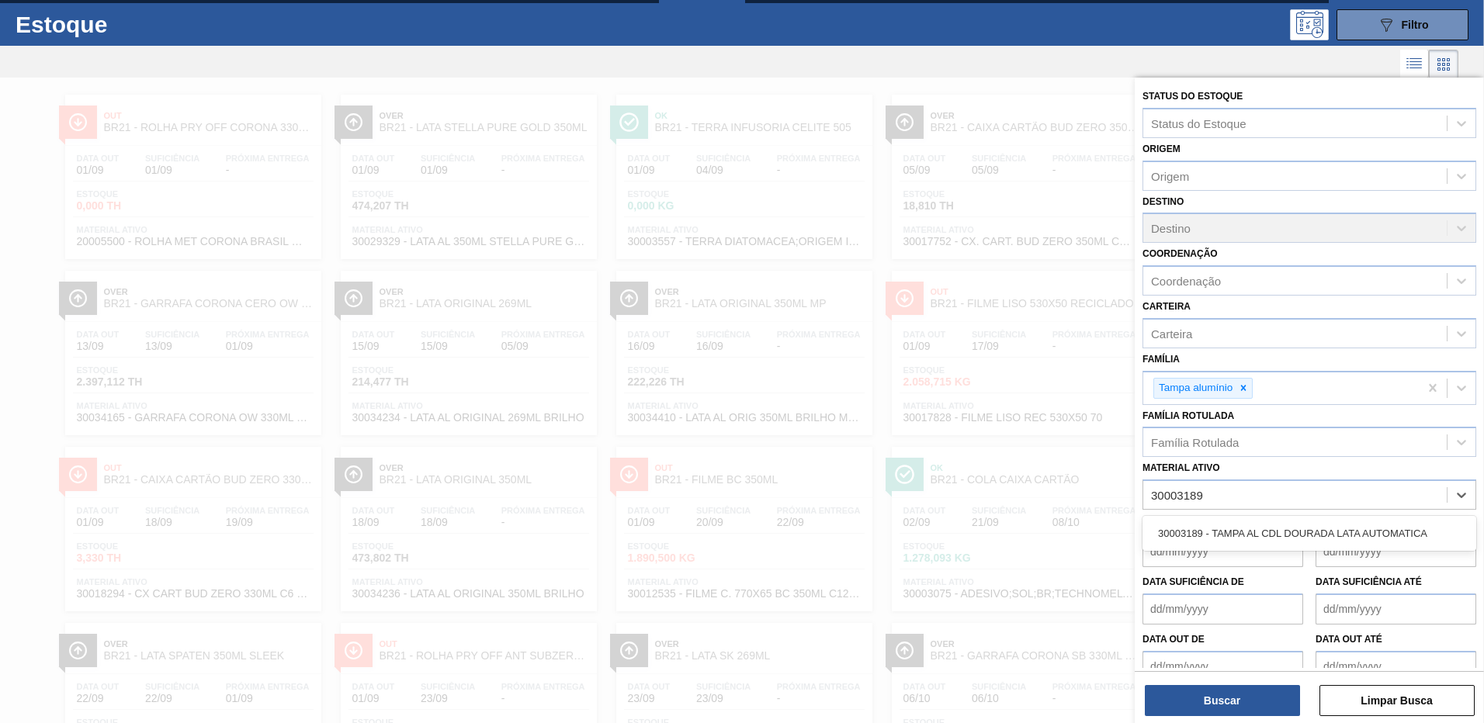
type ativo "30003189"
click at [1242, 515] on div "Data de Entrega de" at bounding box center [1222, 541] width 161 height 54
click at [1240, 539] on de "Data de Entrega de" at bounding box center [1222, 551] width 161 height 31
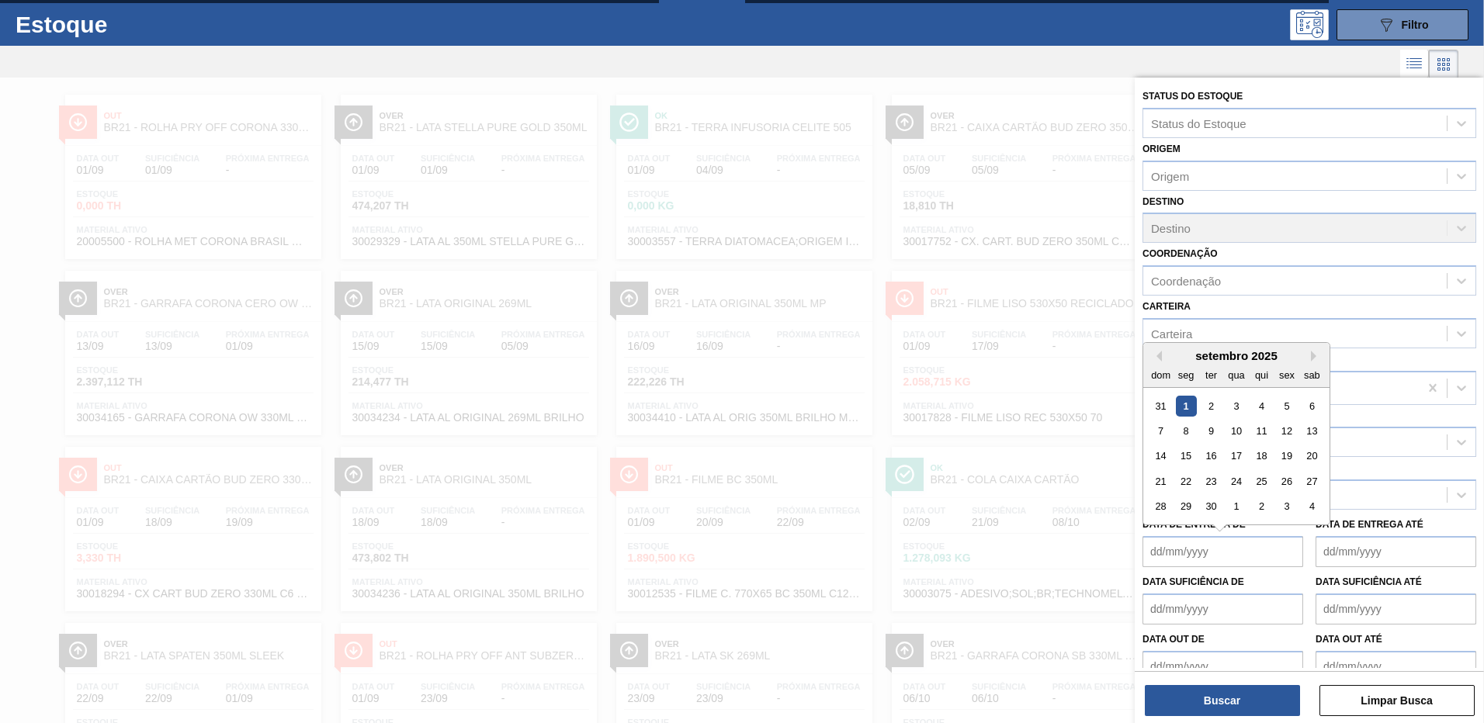
click at [1379, 466] on div "Material ativo Material ativo" at bounding box center [1309, 483] width 334 height 53
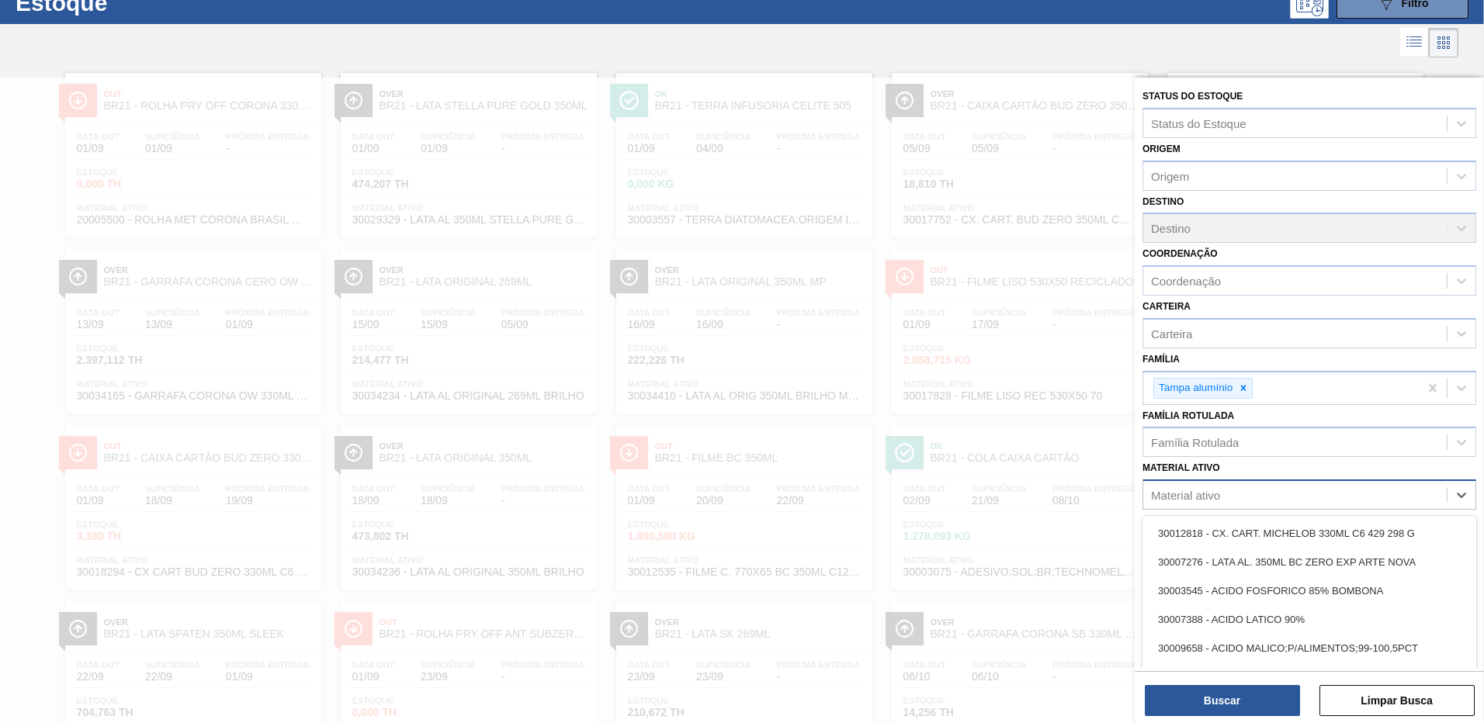
click at [1332, 508] on div "Material ativo" at bounding box center [1309, 495] width 334 height 30
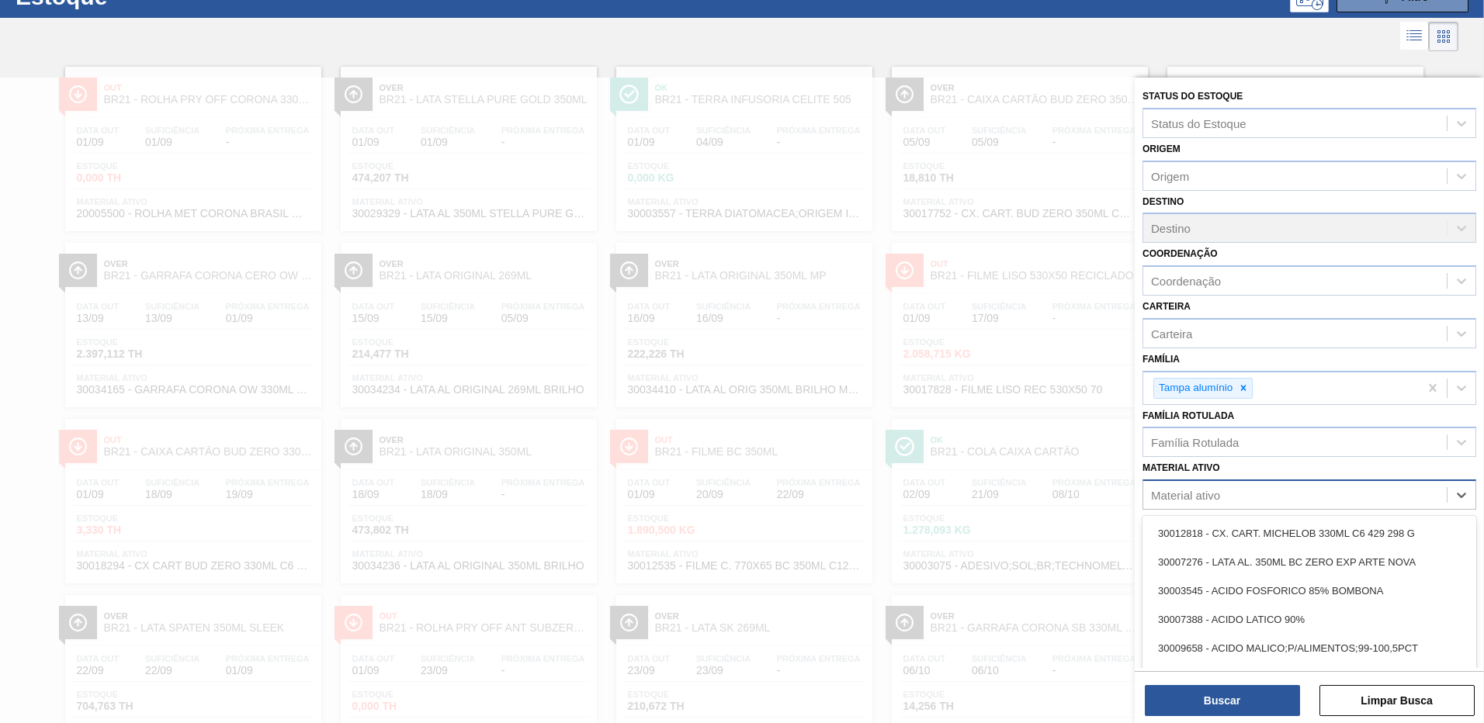
scroll to position [64, 0]
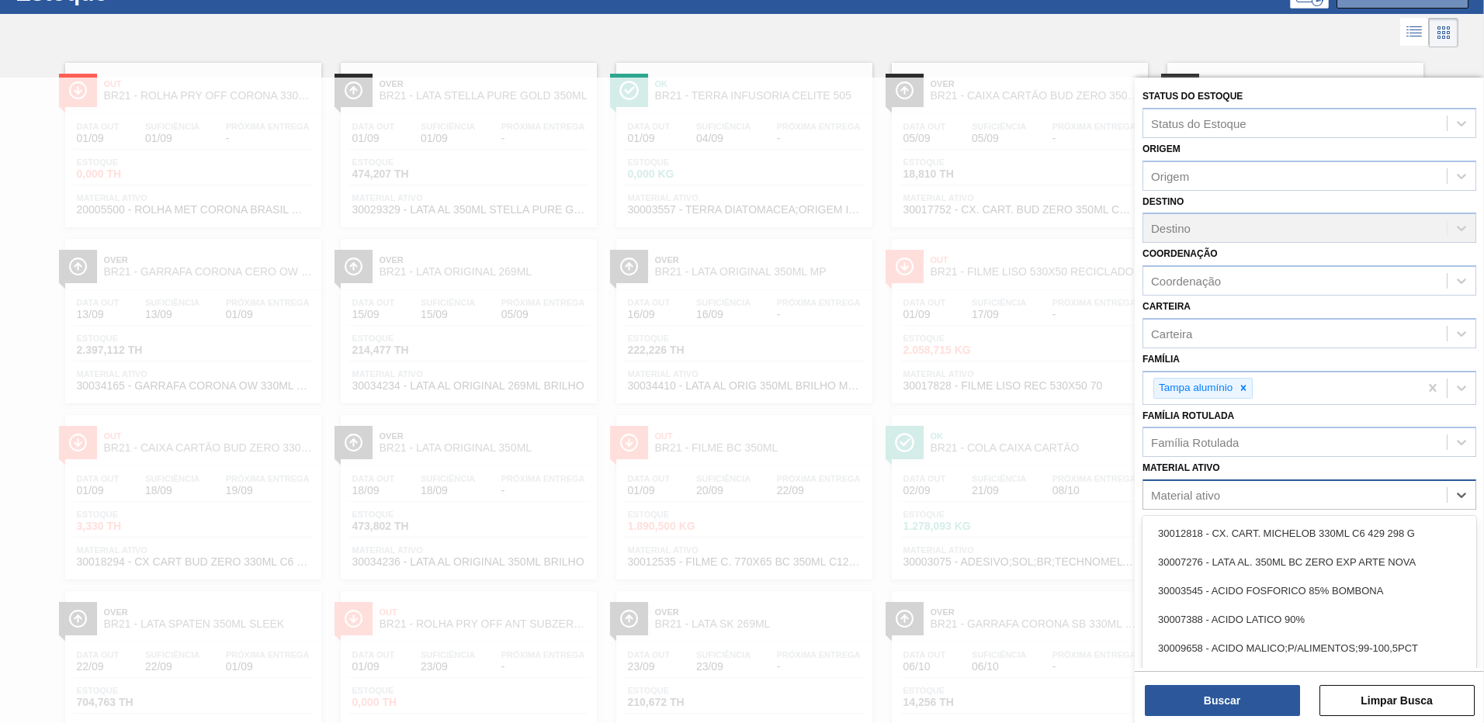
paste ativo "30003189"
type ativo "30003189"
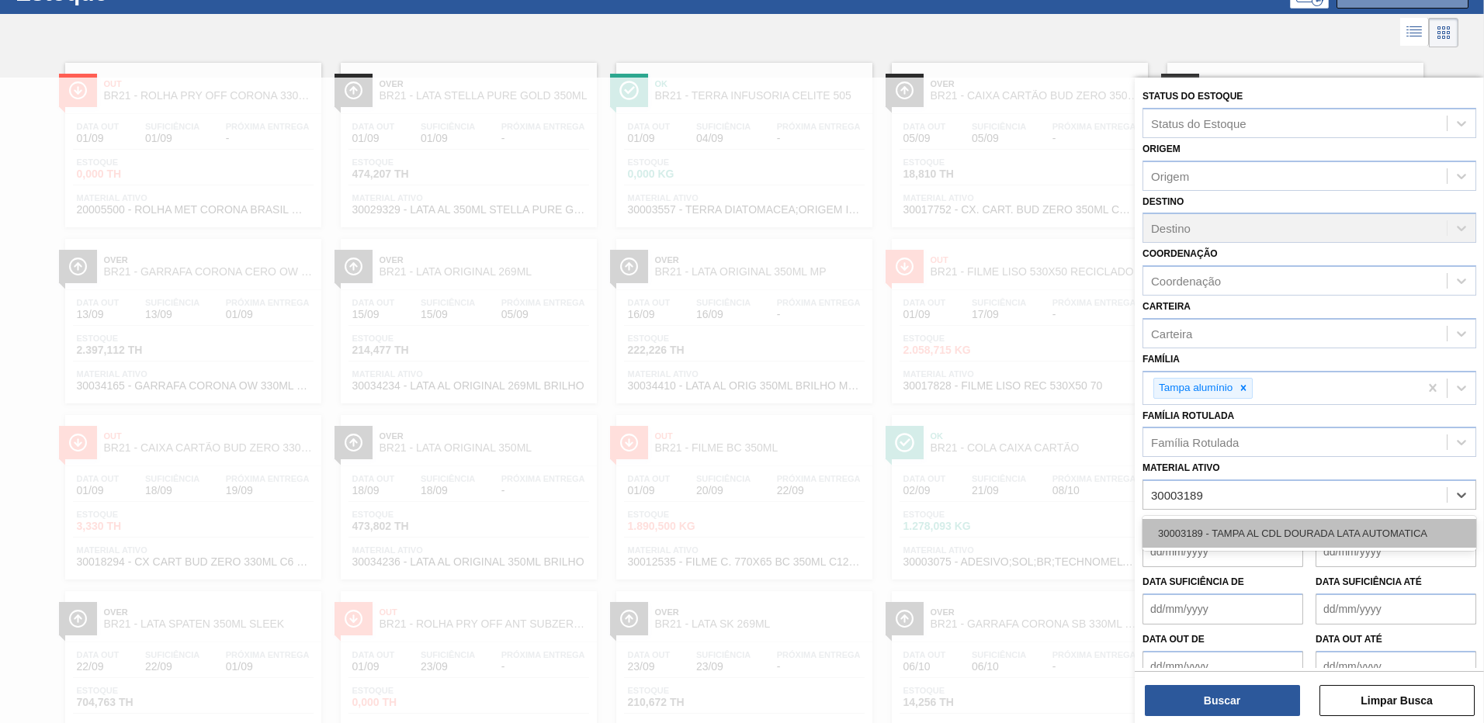
click at [1261, 535] on div "30003189 - TAMPA AL CDL DOURADA LATA AUTOMATICA" at bounding box center [1309, 533] width 334 height 29
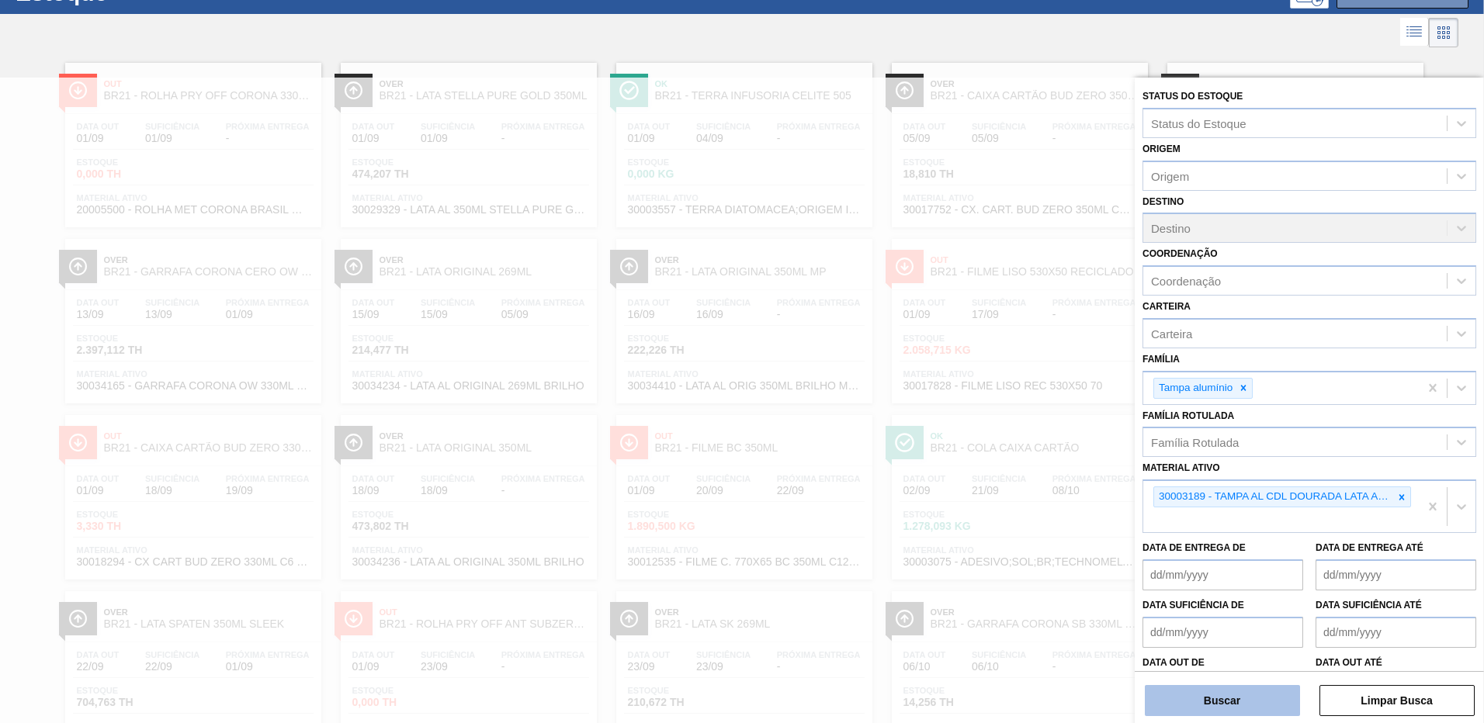
click at [1217, 712] on button "Buscar" at bounding box center [1222, 700] width 155 height 31
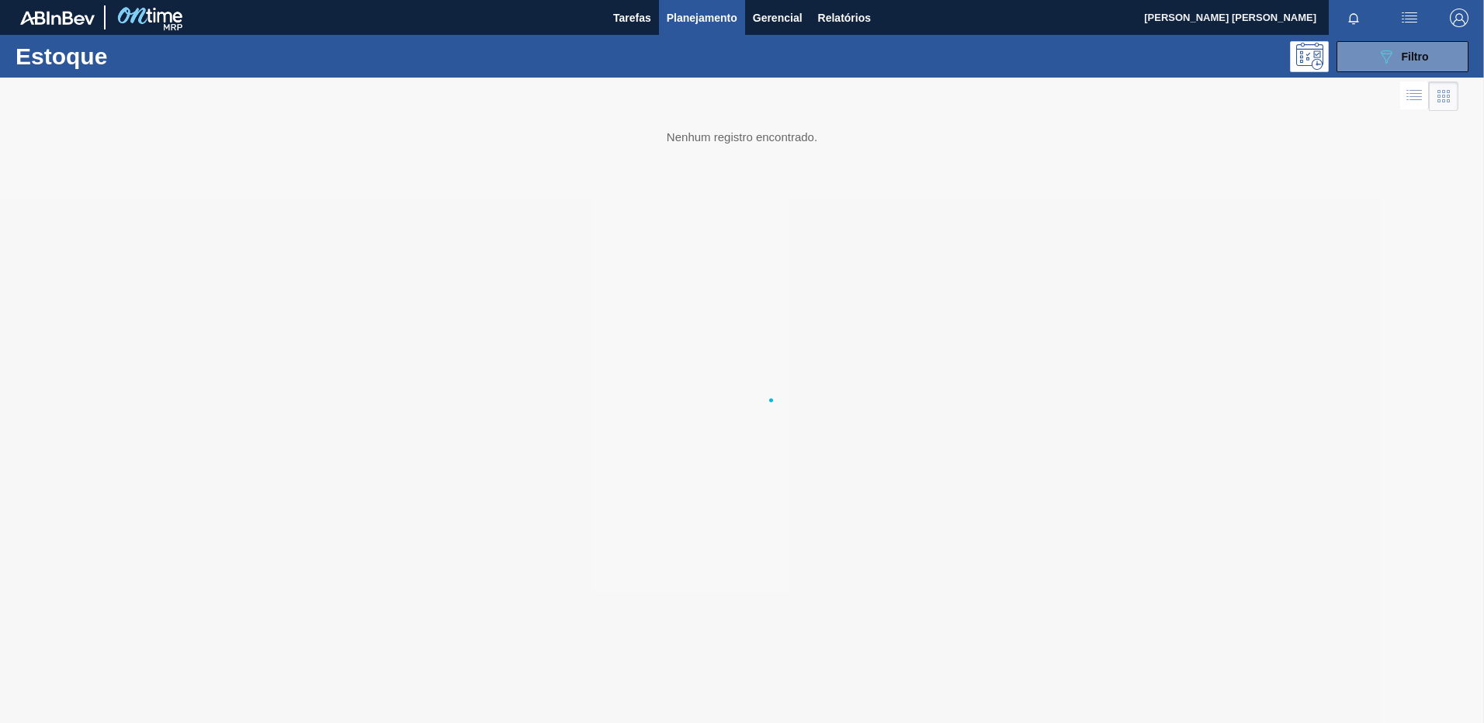
scroll to position [0, 0]
click at [1383, 60] on icon "089F7B8B-B2A5-4AFE-B5C0-19BA573D28AC" at bounding box center [1386, 56] width 19 height 19
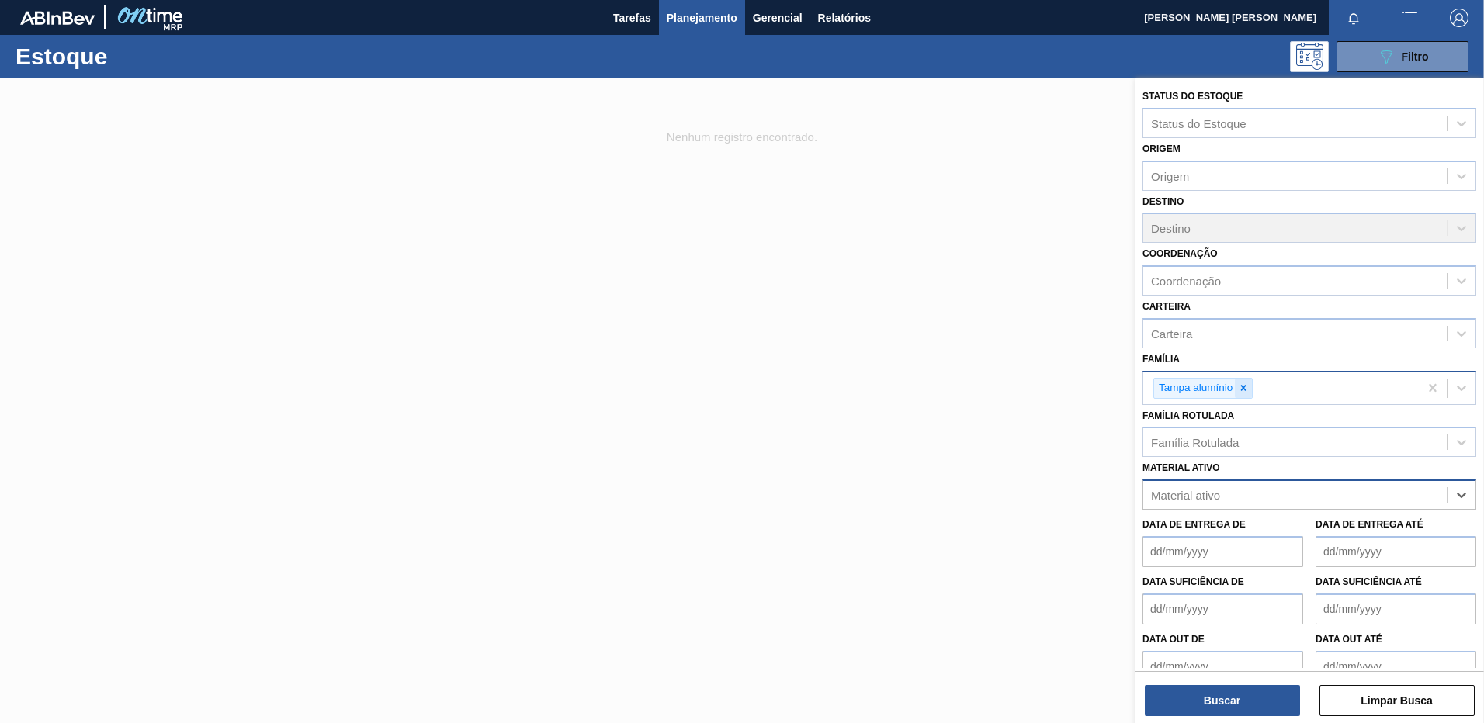
click at [1246, 394] on div at bounding box center [1243, 388] width 17 height 19
click at [1190, 487] on div "Material ativo" at bounding box center [1185, 491] width 69 height 13
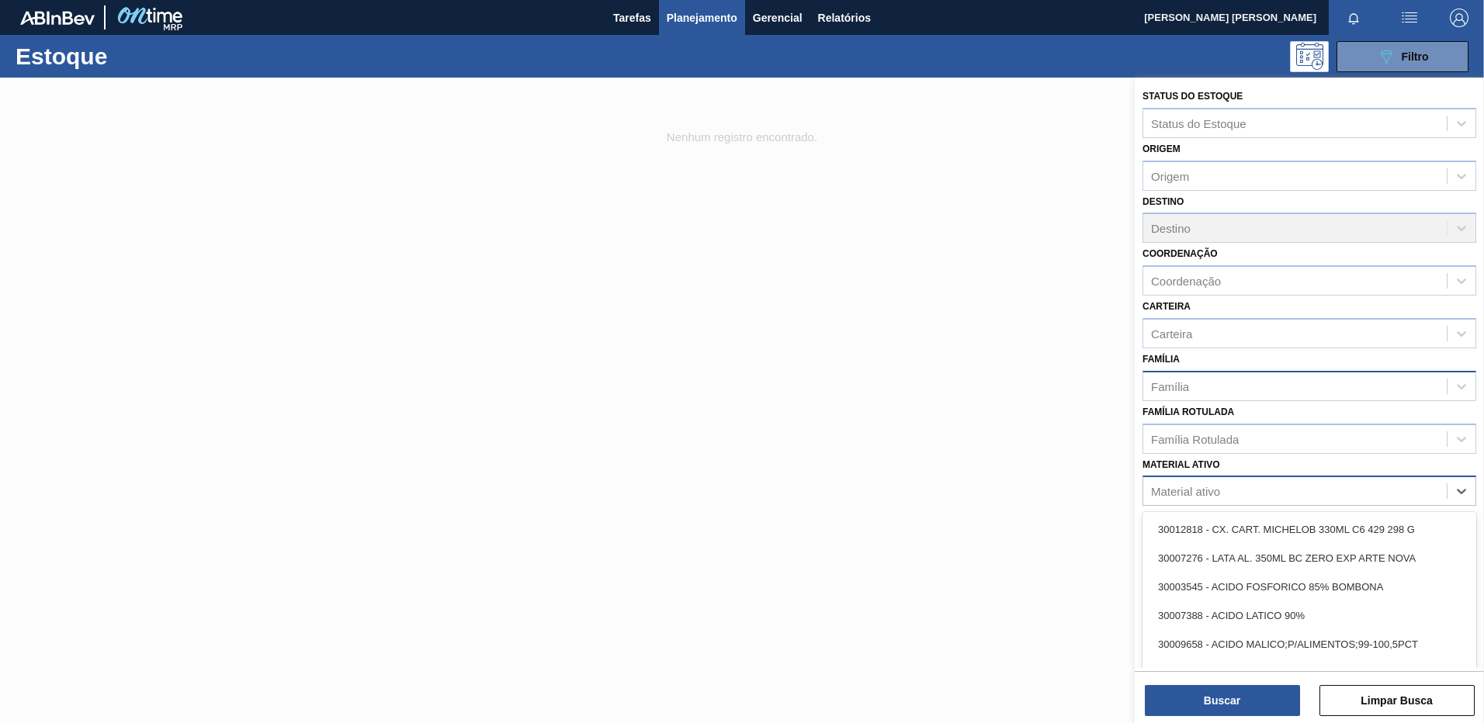
paste ativo "50464472"
type ativo "50464472"
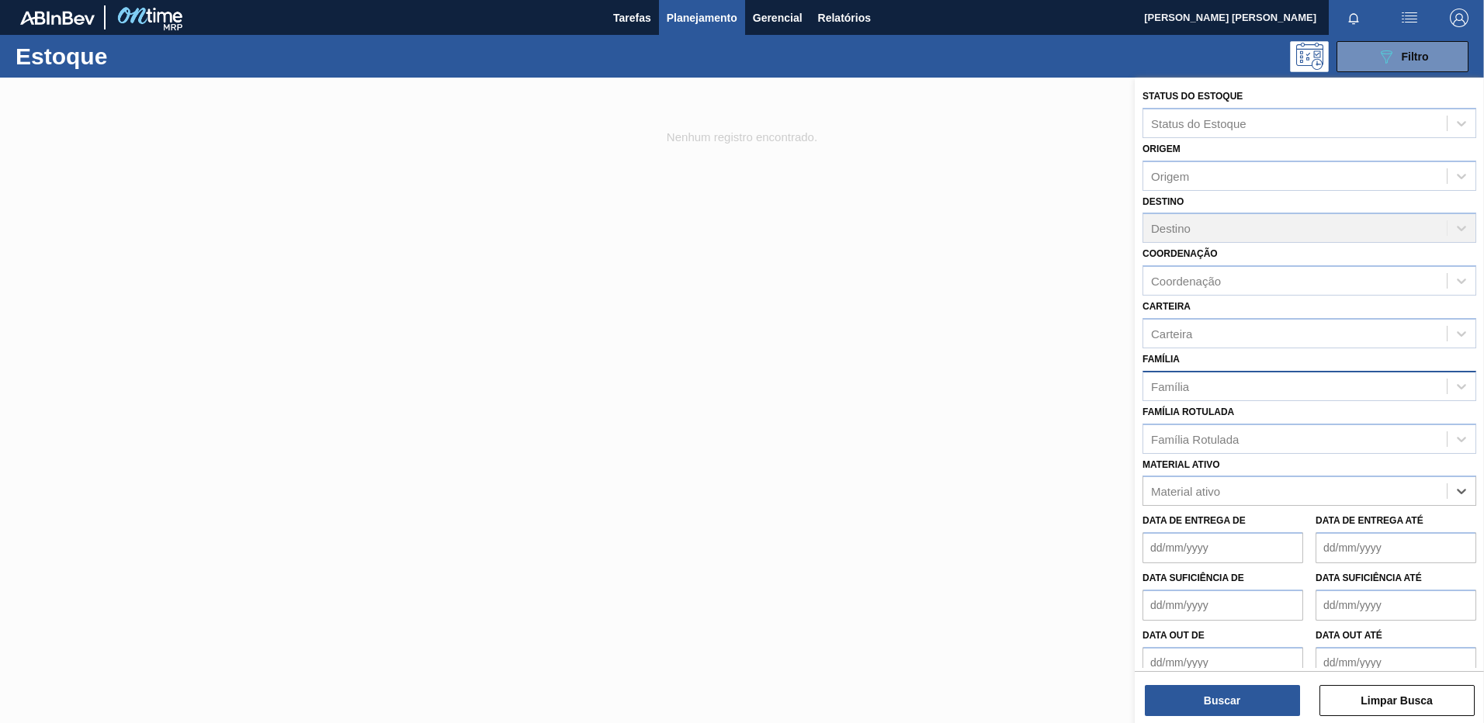
drag, startPoint x: 1291, startPoint y: 497, endPoint x: 1134, endPoint y: 487, distance: 157.9
click at [1135, 487] on div "Status do Estoque Status do Estoque Origem Origem Destino Destino Coordenação C…" at bounding box center [1309, 439] width 349 height 723
click at [681, 12] on span "Planejamento" at bounding box center [702, 18] width 71 height 19
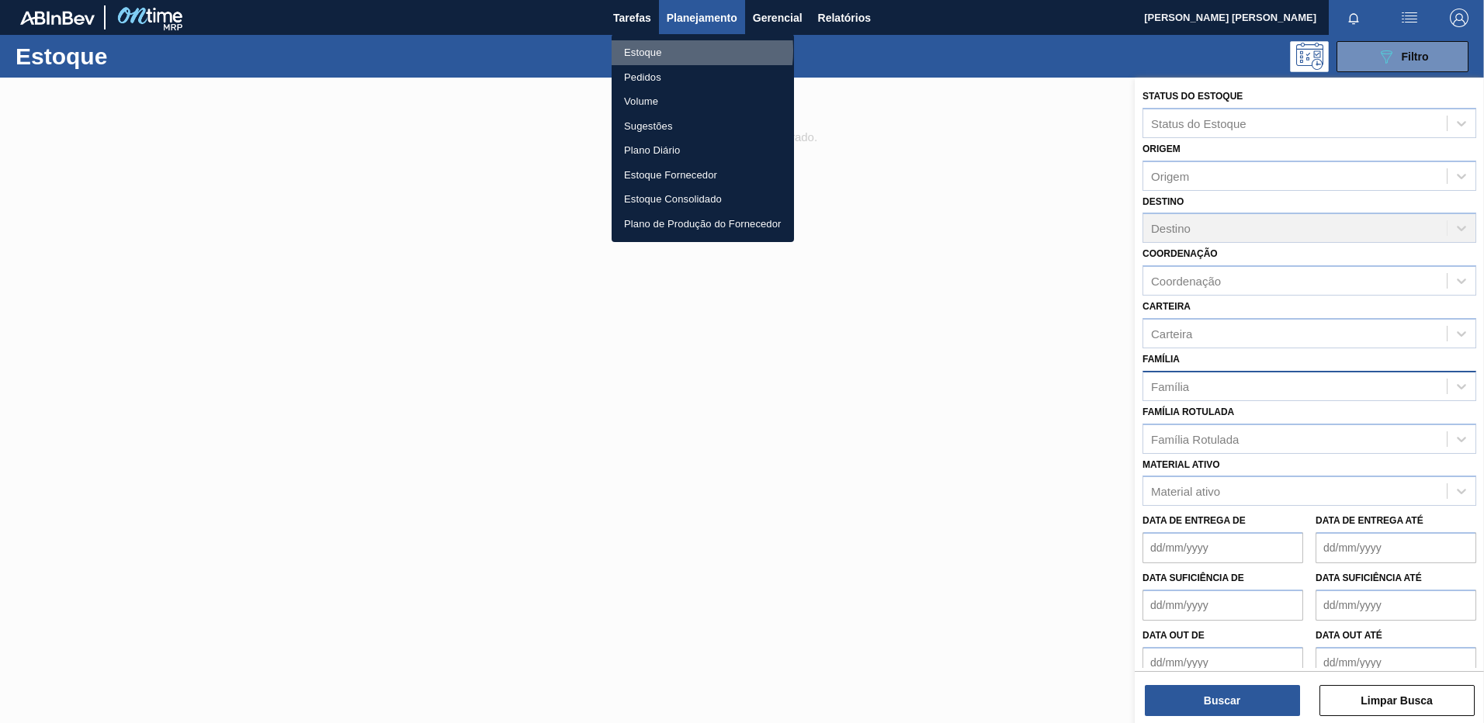
click at [667, 50] on li "Estoque" at bounding box center [703, 52] width 182 height 25
